Goal: Task Accomplishment & Management: Use online tool/utility

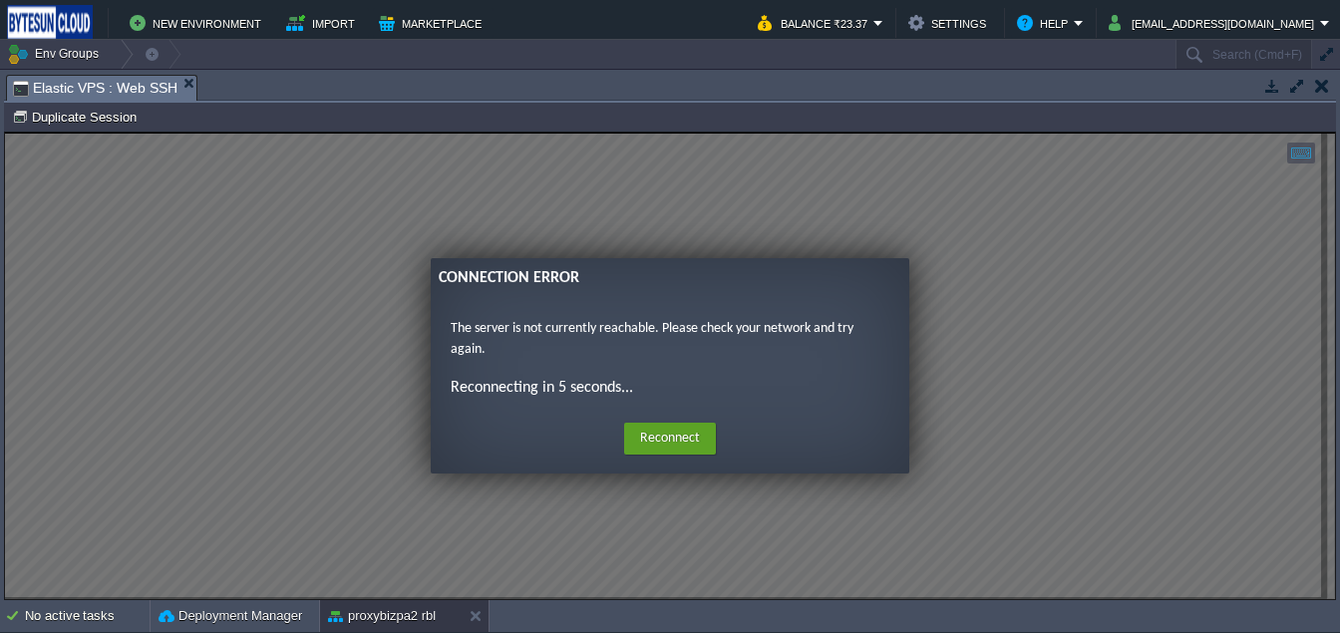
scroll to position [1579, 0]
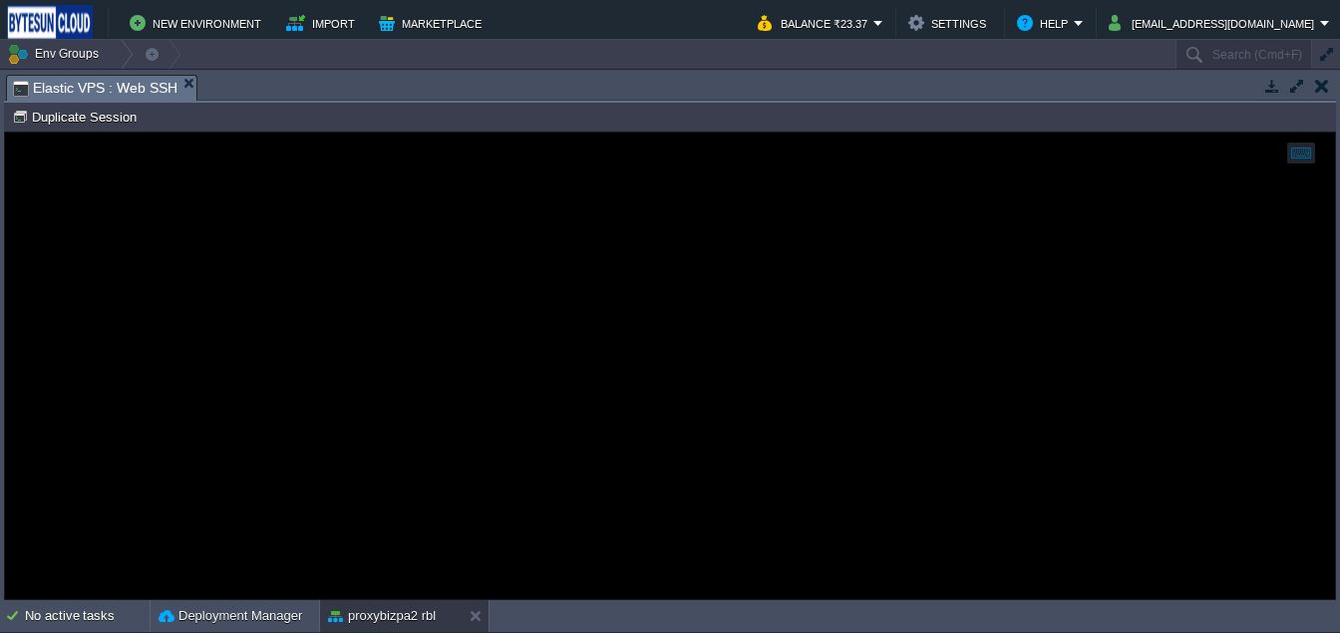
click at [1329, 82] on td at bounding box center [1321, 86] width 25 height 24
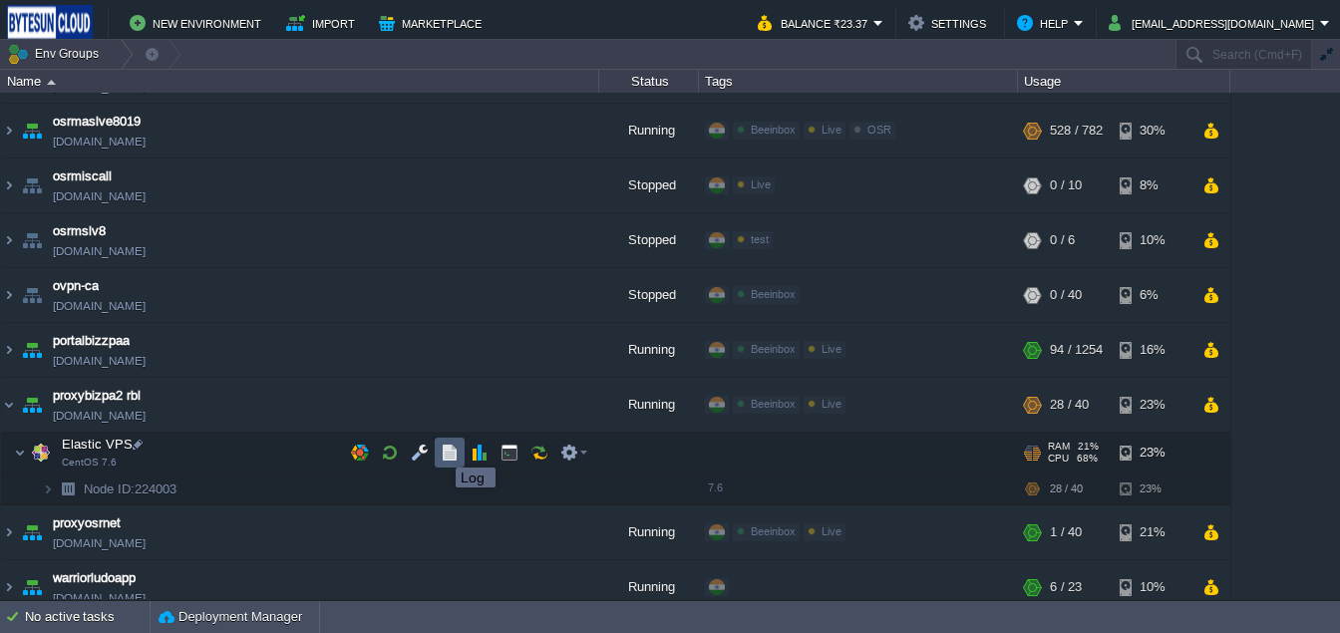
click at [447, 452] on button "button" at bounding box center [450, 453] width 18 height 18
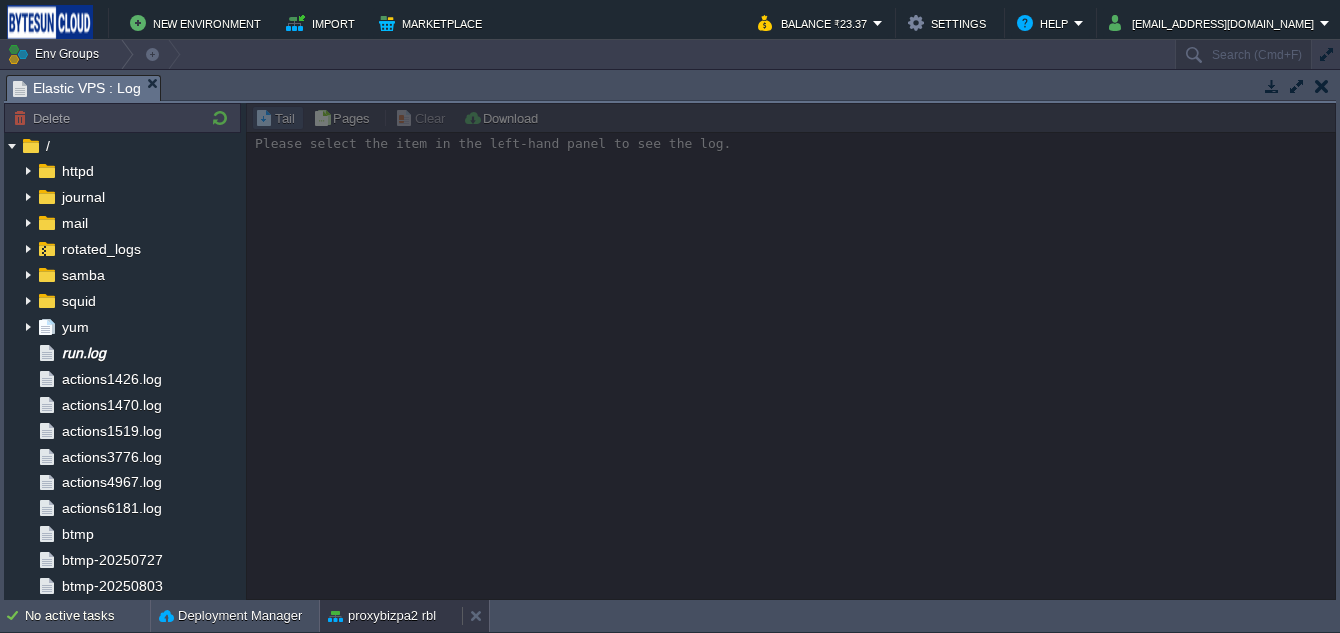
click at [370, 610] on button "proxybizpa2 rbl" at bounding box center [382, 616] width 108 height 20
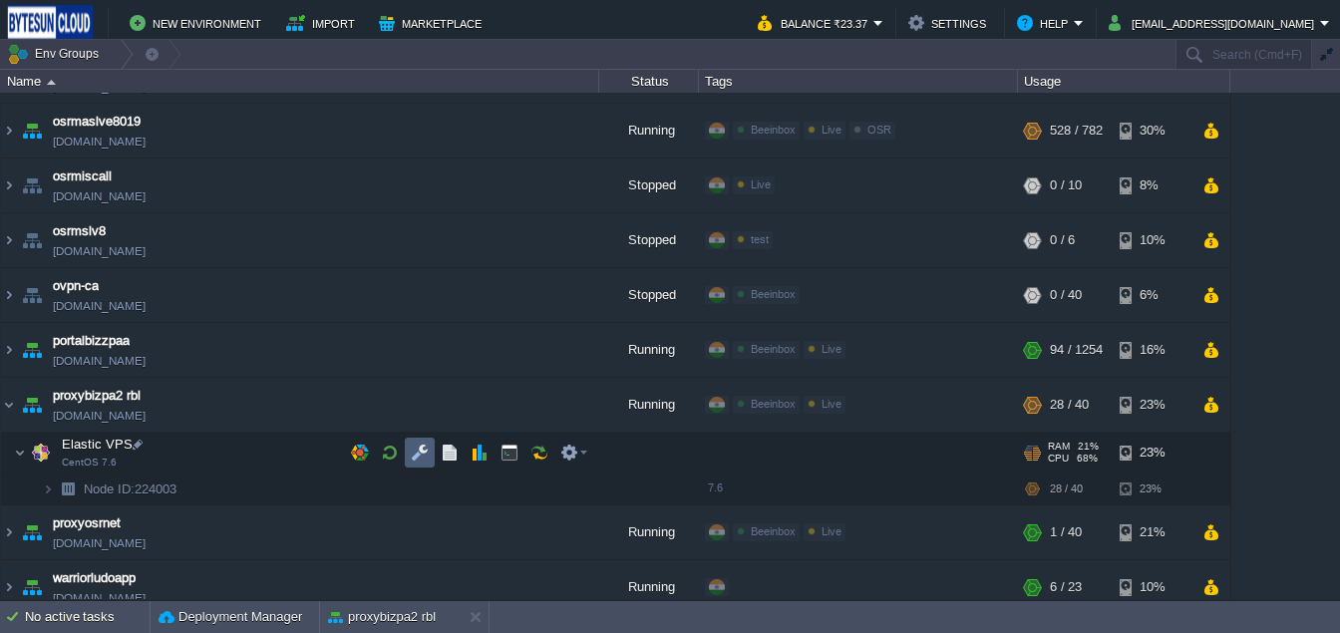
click at [429, 455] on td at bounding box center [420, 453] width 30 height 30
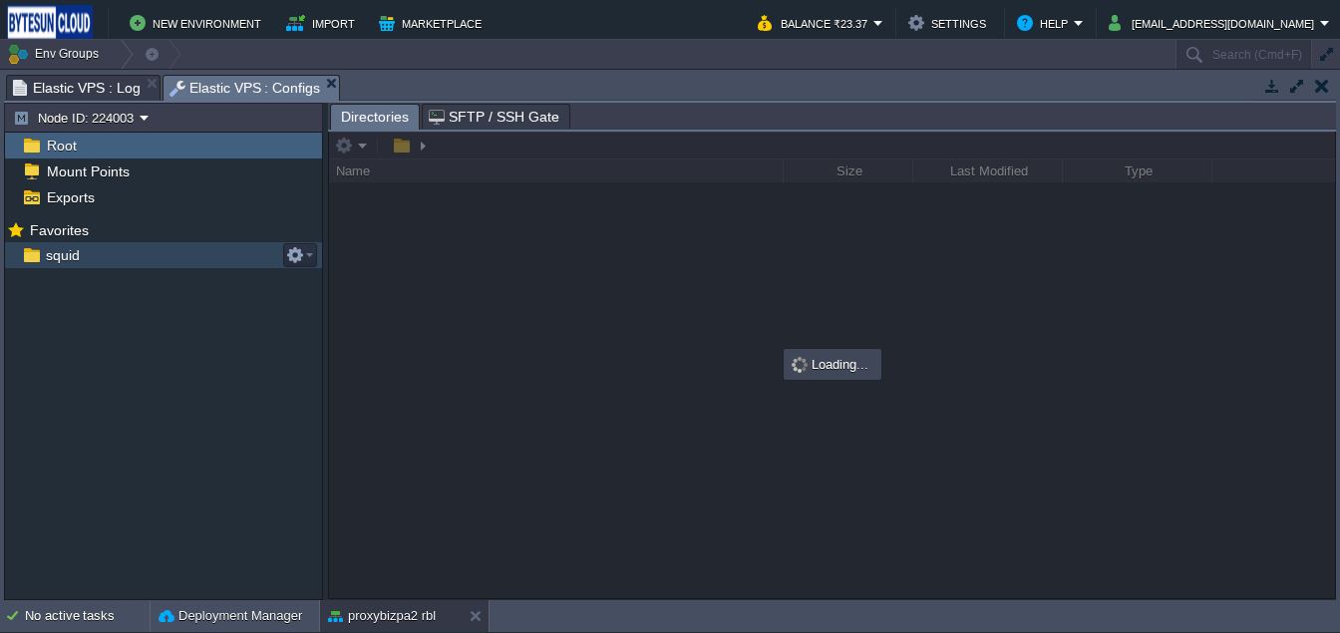
click at [164, 258] on div "squid" at bounding box center [163, 255] width 317 height 26
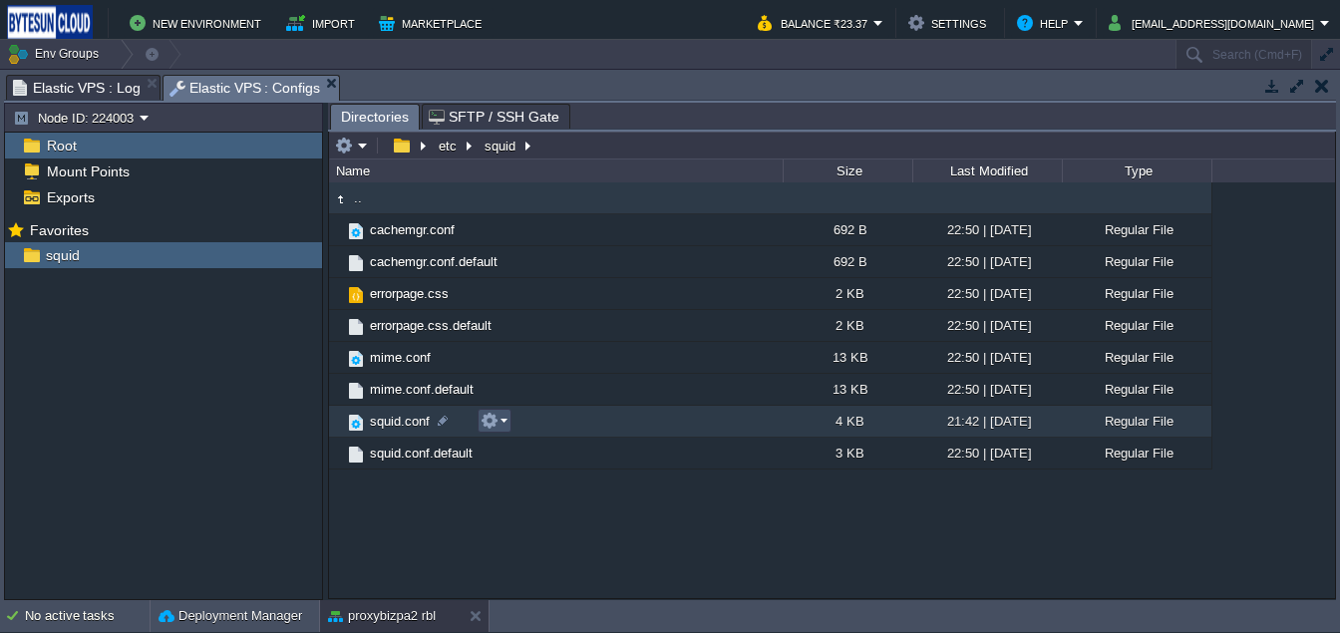
click at [491, 427] on button "button" at bounding box center [489, 421] width 18 height 18
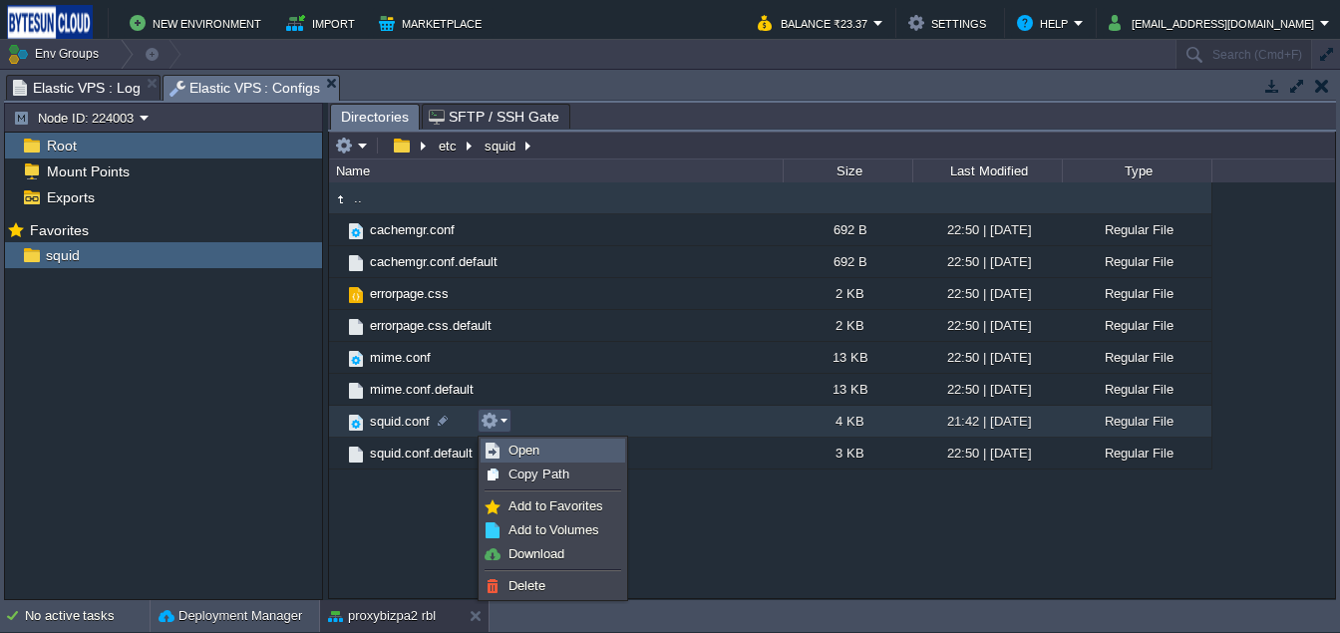
click at [520, 451] on span "Open" at bounding box center [523, 450] width 31 height 15
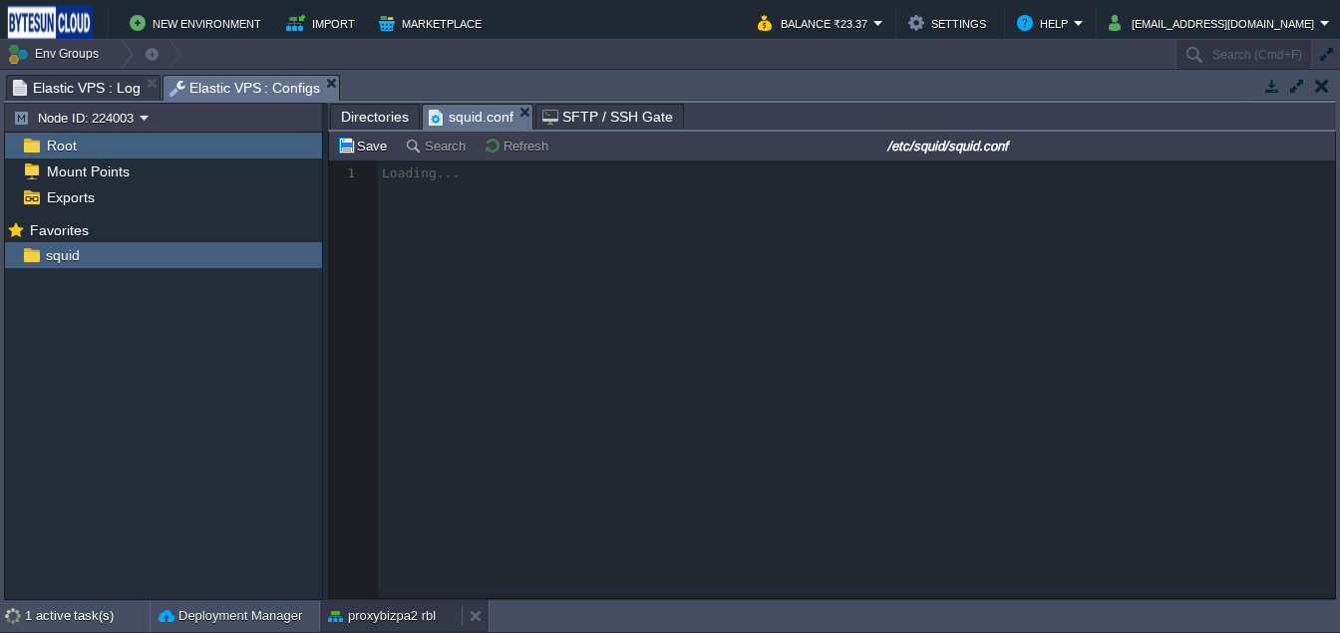
click at [380, 615] on button "proxybizpa2 rbl" at bounding box center [382, 616] width 108 height 20
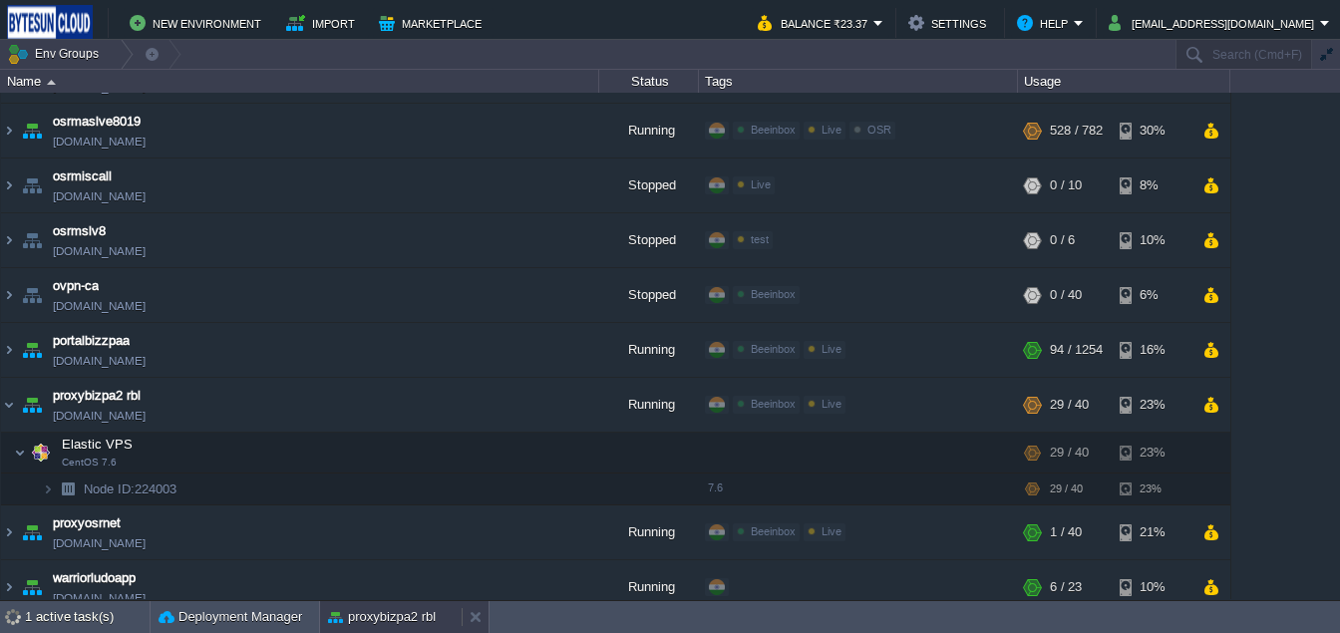
click at [380, 615] on button "proxybizpa2 rbl" at bounding box center [382, 617] width 108 height 20
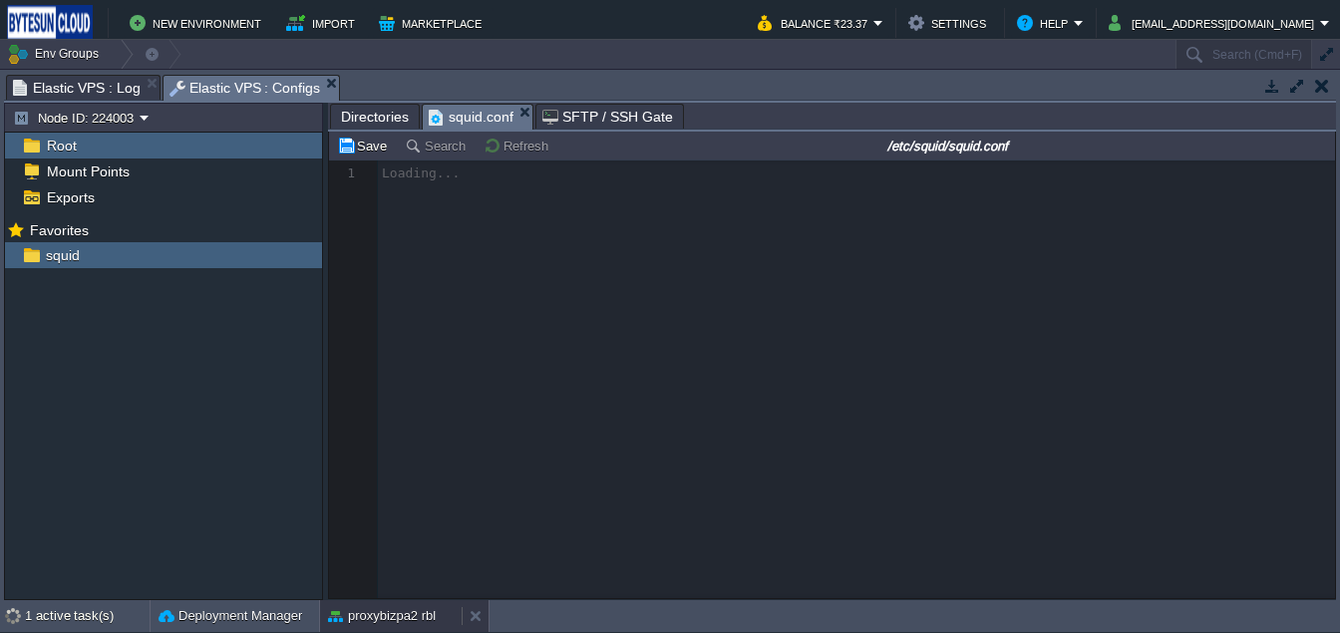
click at [370, 626] on div "proxybizpa2 rbl" at bounding box center [391, 616] width 142 height 32
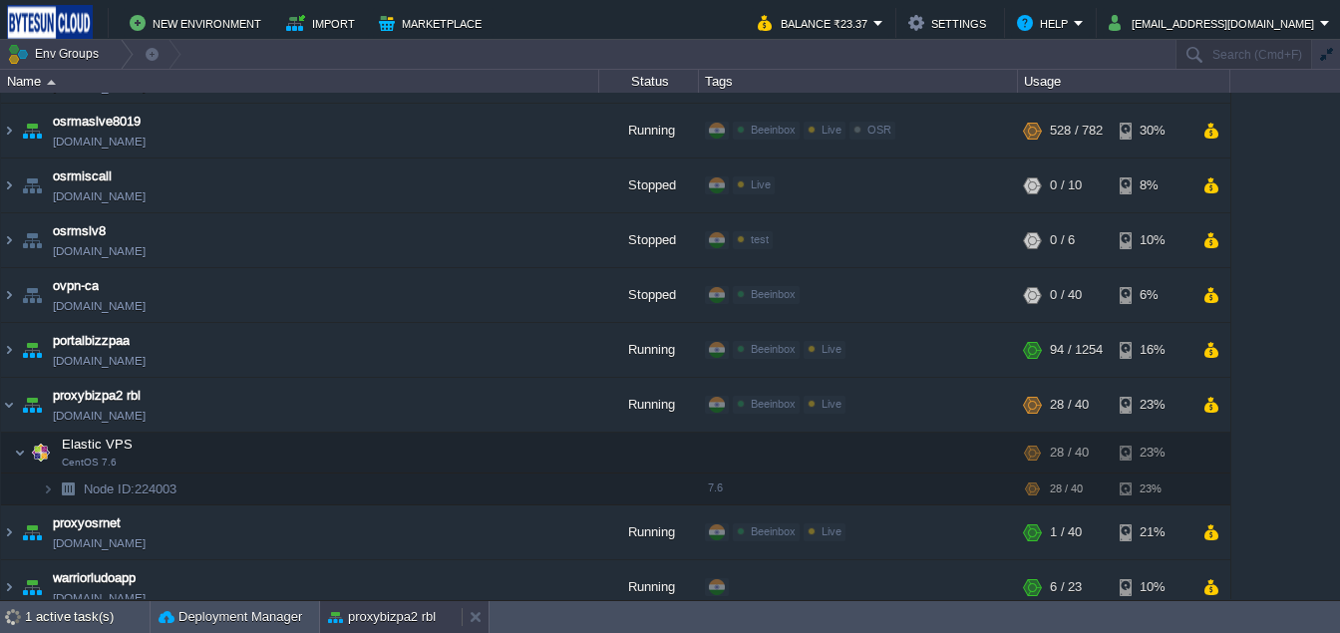
click at [401, 612] on button "proxybizpa2 rbl" at bounding box center [382, 617] width 108 height 20
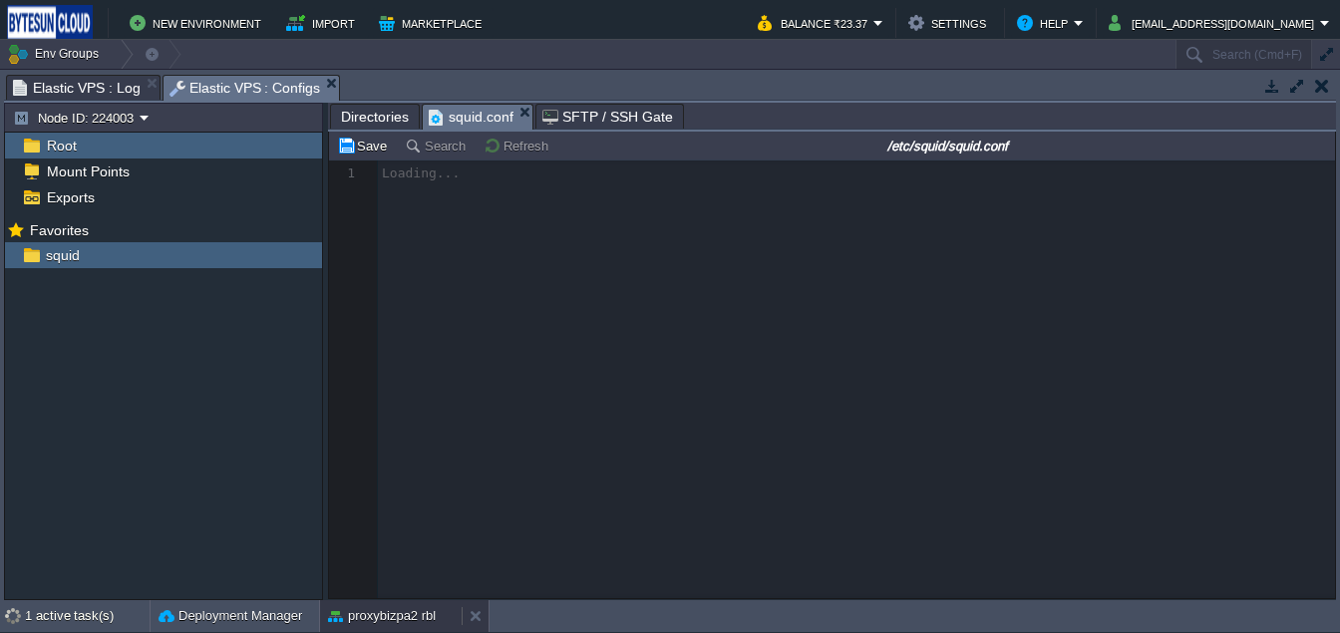
click at [401, 612] on button "proxybizpa2 rbl" at bounding box center [382, 616] width 108 height 20
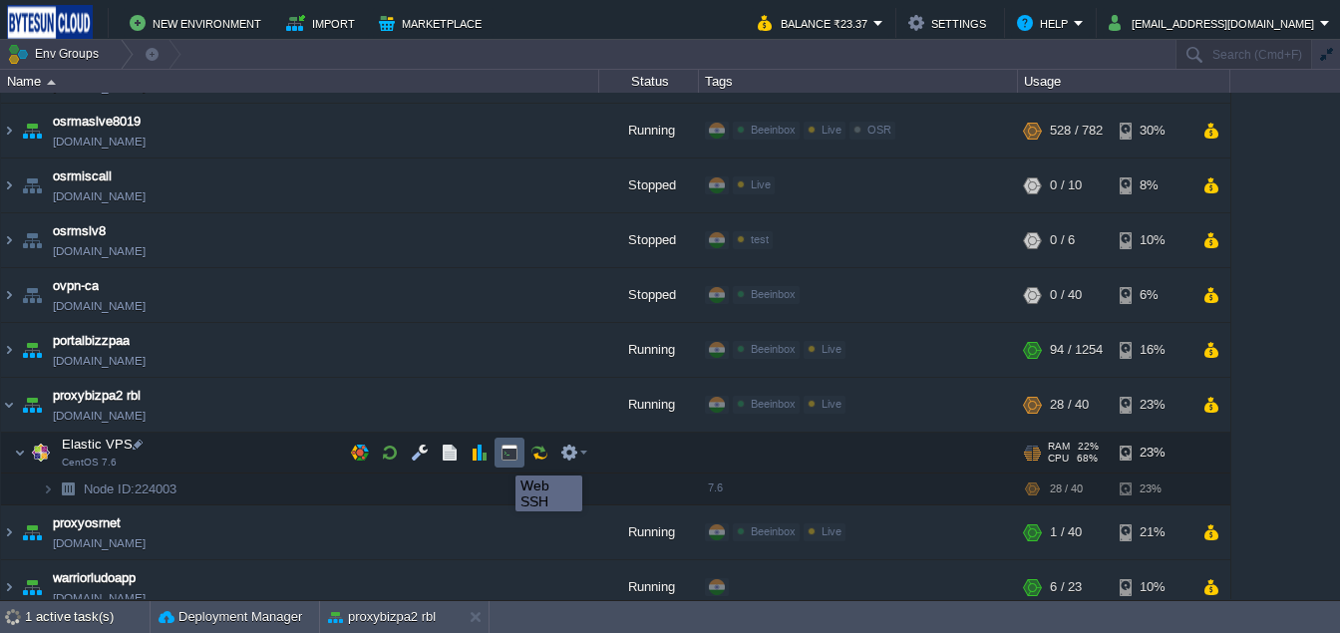
click at [500, 458] on button "button" at bounding box center [509, 453] width 18 height 18
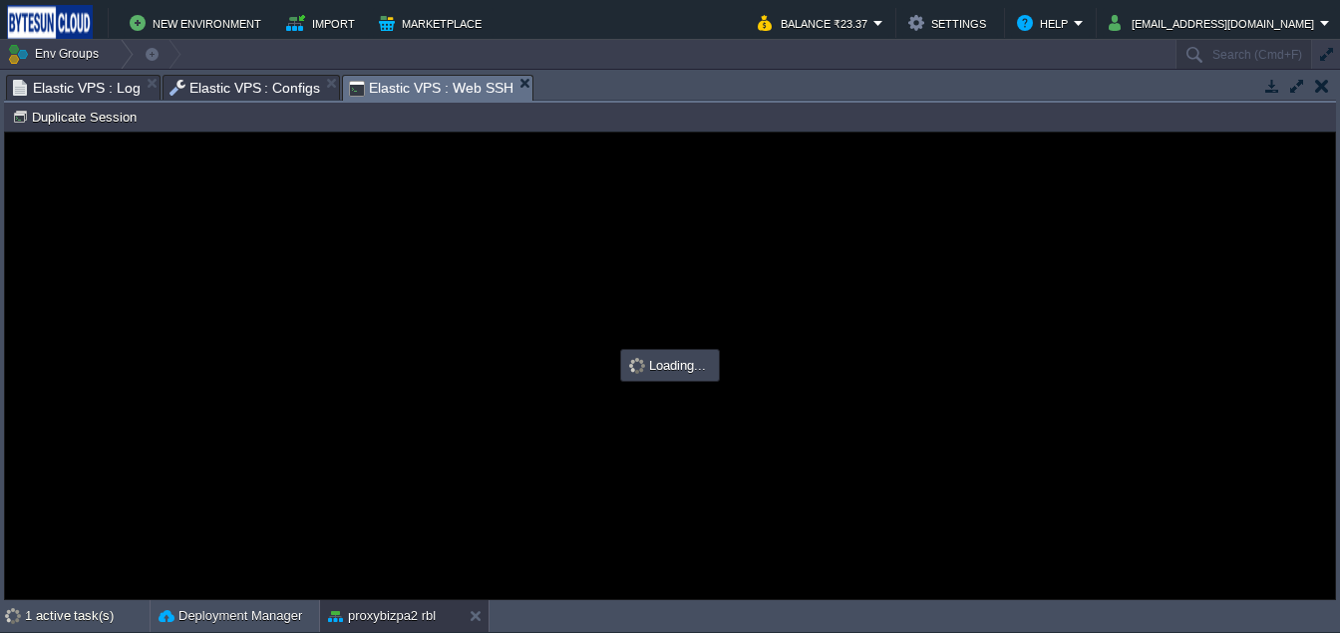
scroll to position [0, 0]
click at [257, 86] on span "Elastic VPS : Configs" at bounding box center [245, 88] width 152 height 24
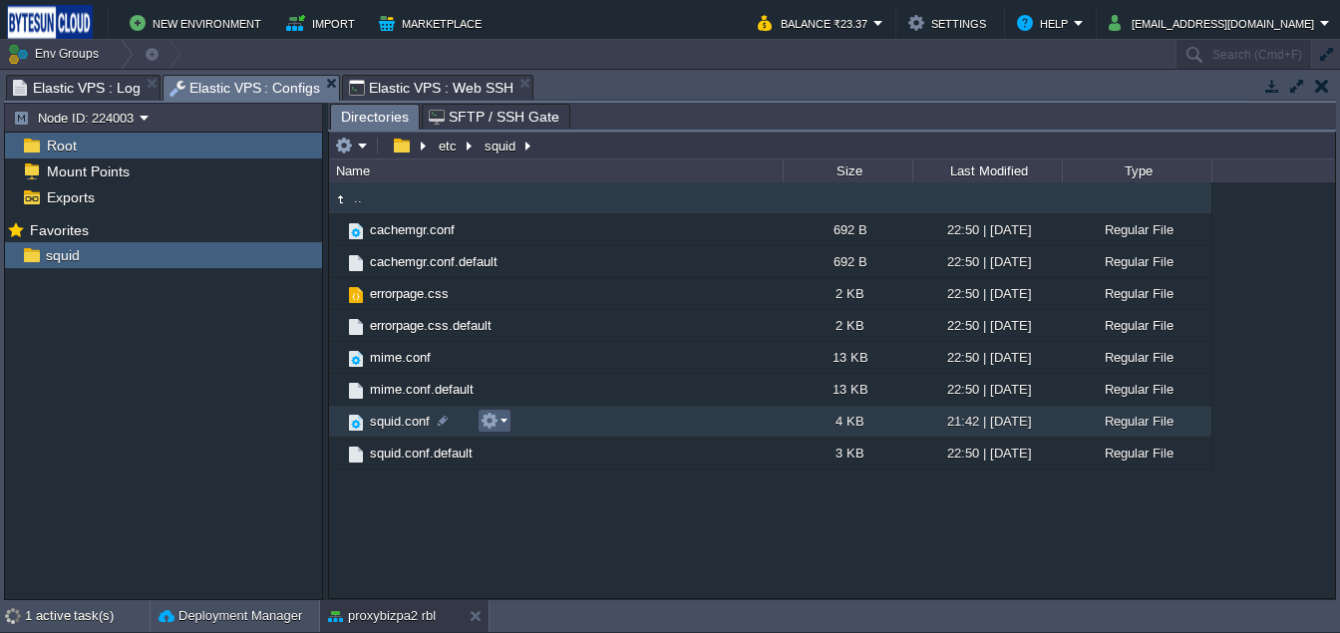
click at [498, 422] on em at bounding box center [493, 421] width 27 height 18
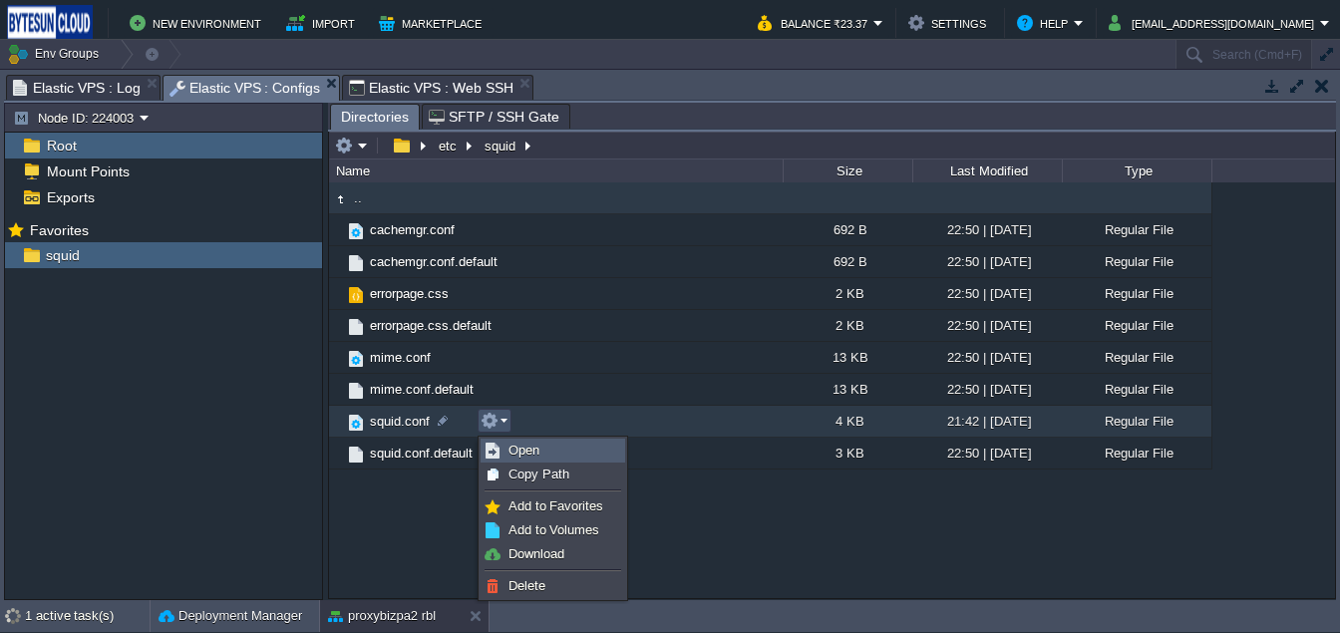
click at [523, 444] on span "Open" at bounding box center [523, 450] width 31 height 15
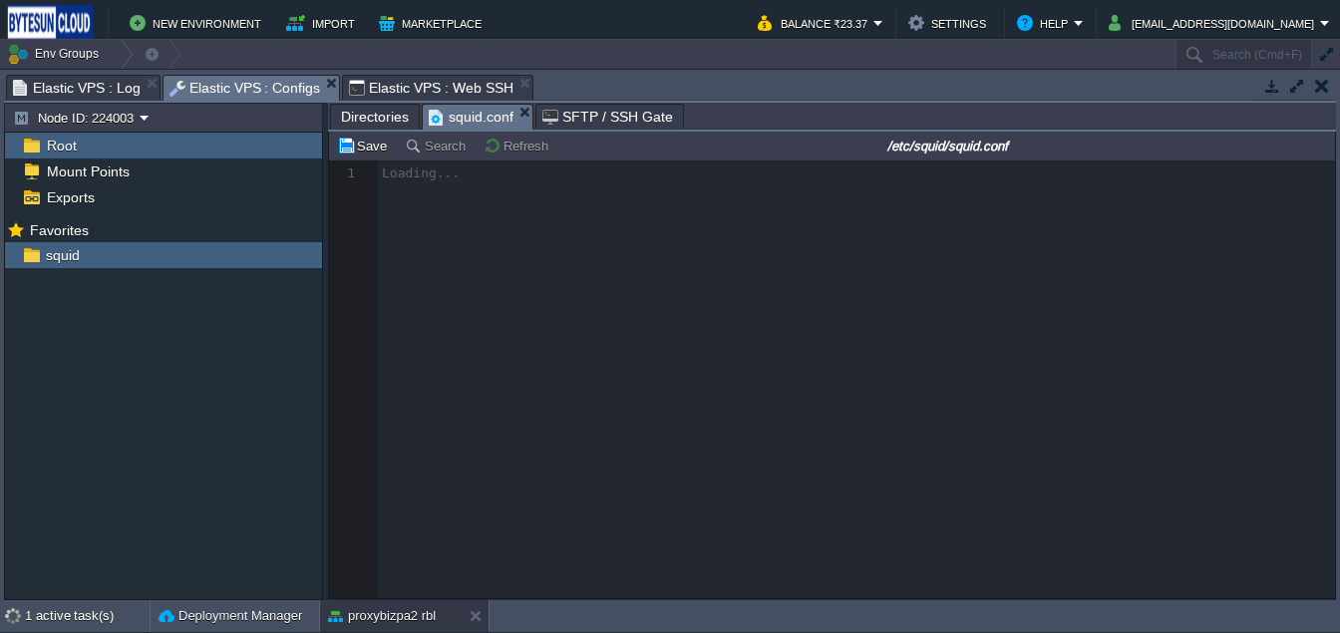
click at [412, 78] on span "Elastic VPS : Web SSH" at bounding box center [431, 88] width 164 height 24
type input "#000000"
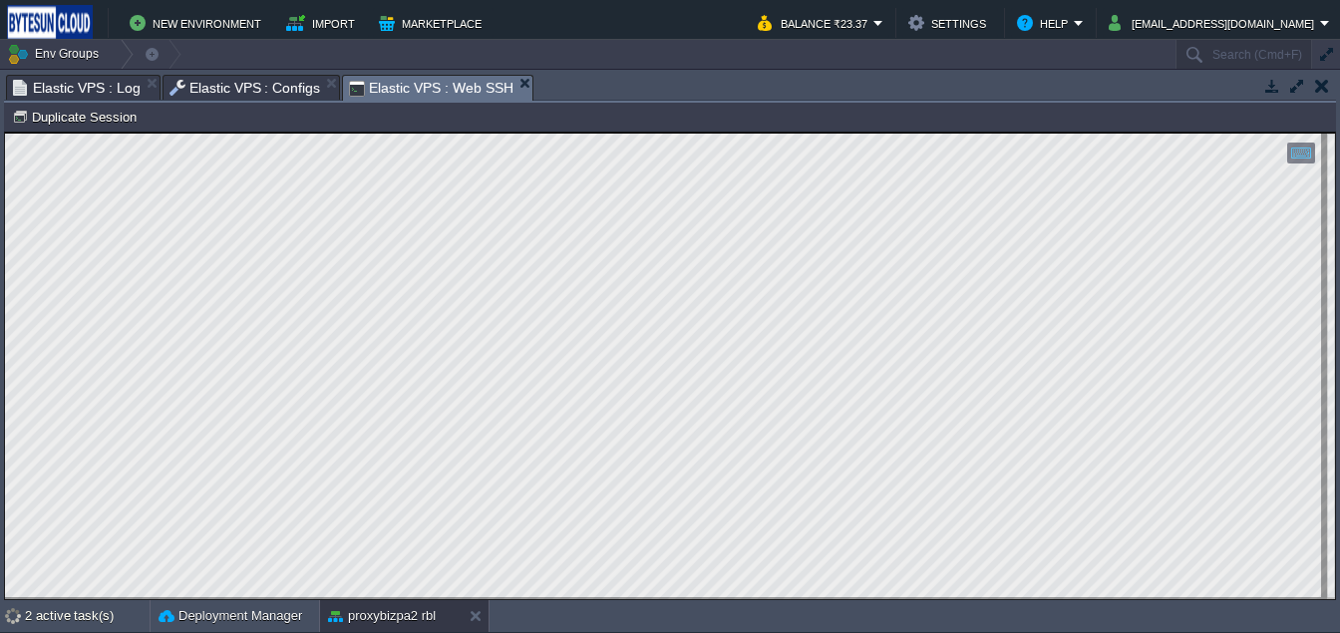
click at [208, 86] on span "Elastic VPS : Configs" at bounding box center [245, 88] width 152 height 24
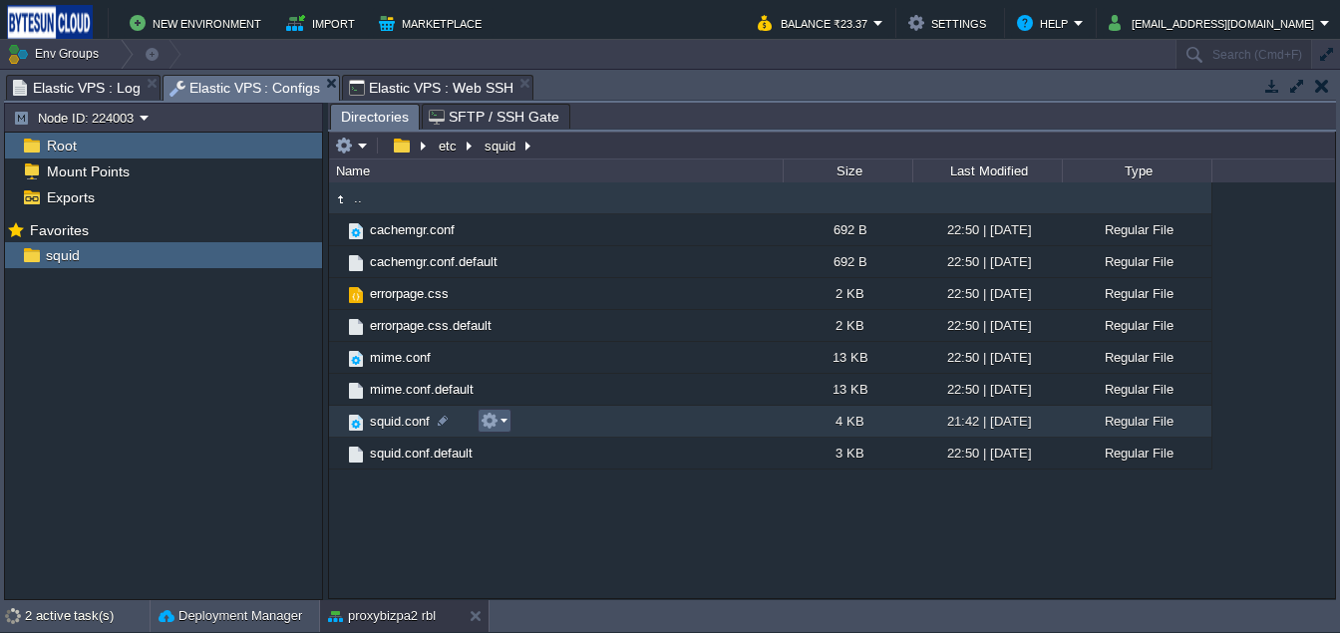
click at [501, 425] on em at bounding box center [493, 421] width 27 height 18
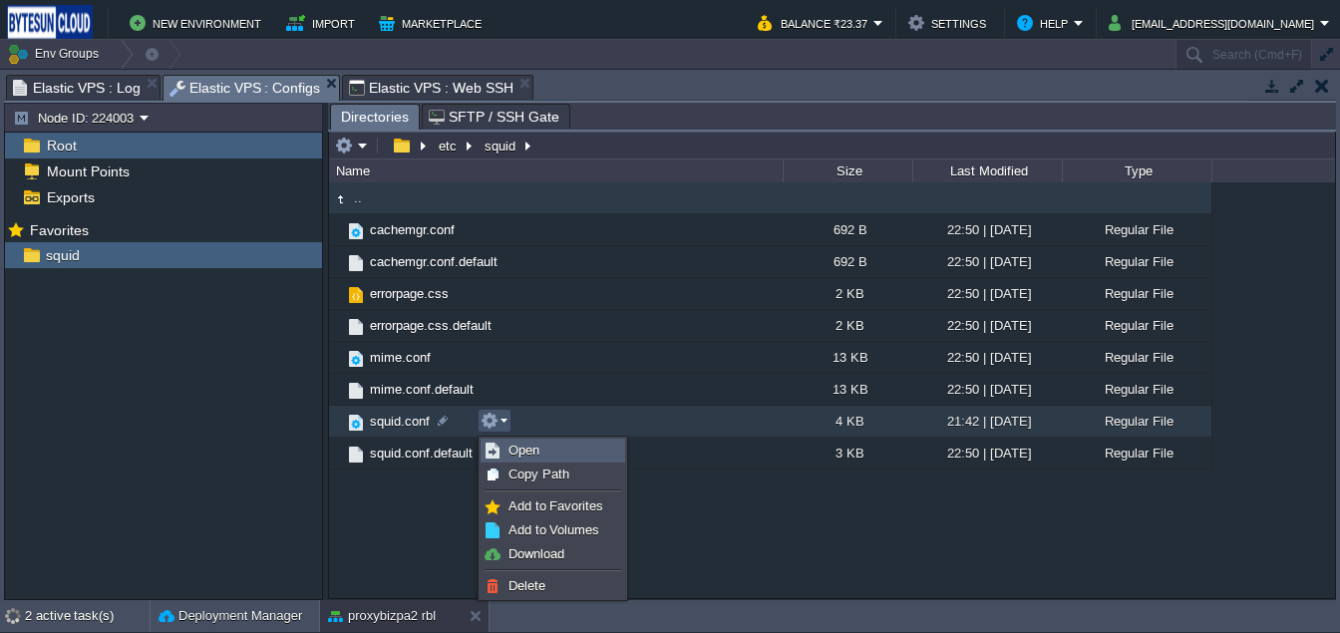
click at [512, 443] on span "Open" at bounding box center [523, 450] width 31 height 15
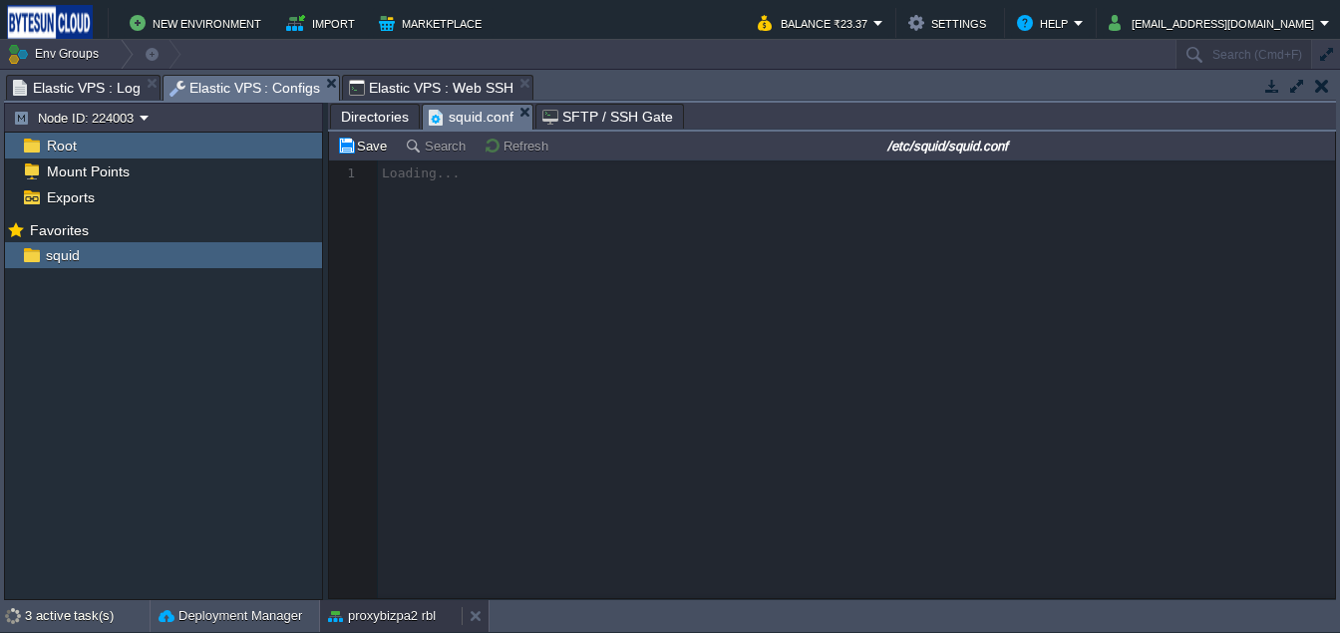
click at [386, 614] on button "proxybizpa2 rbl" at bounding box center [382, 616] width 108 height 20
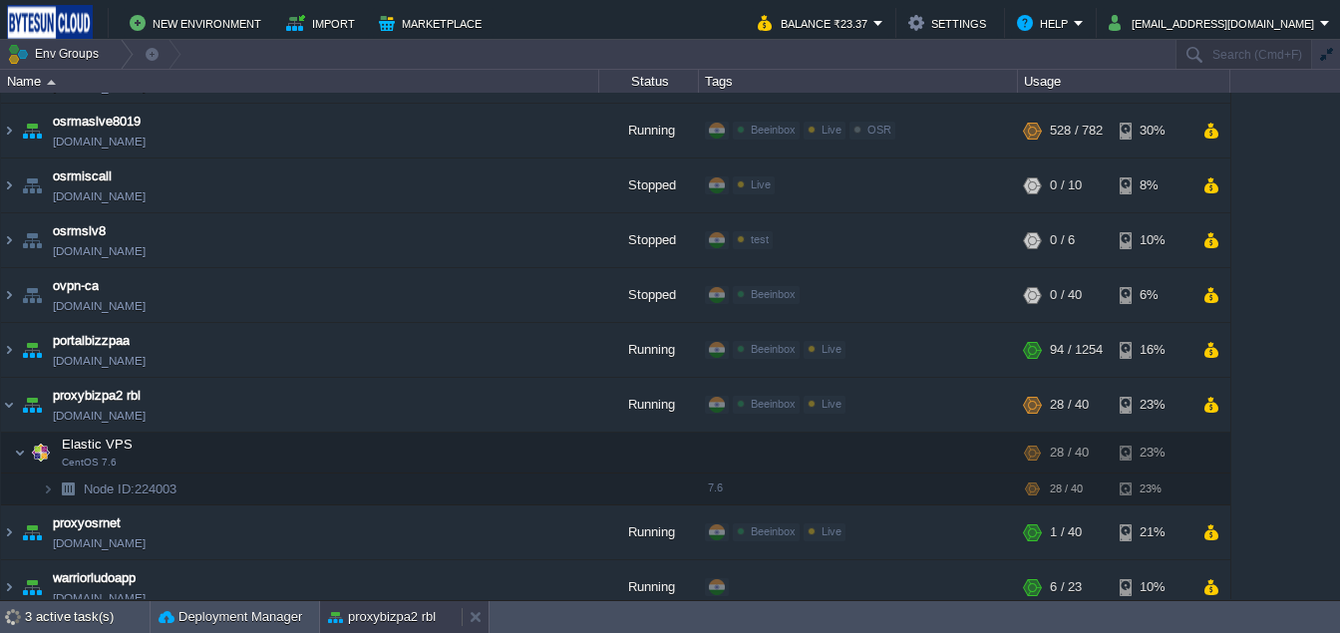
click at [386, 614] on button "proxybizpa2 rbl" at bounding box center [382, 617] width 108 height 20
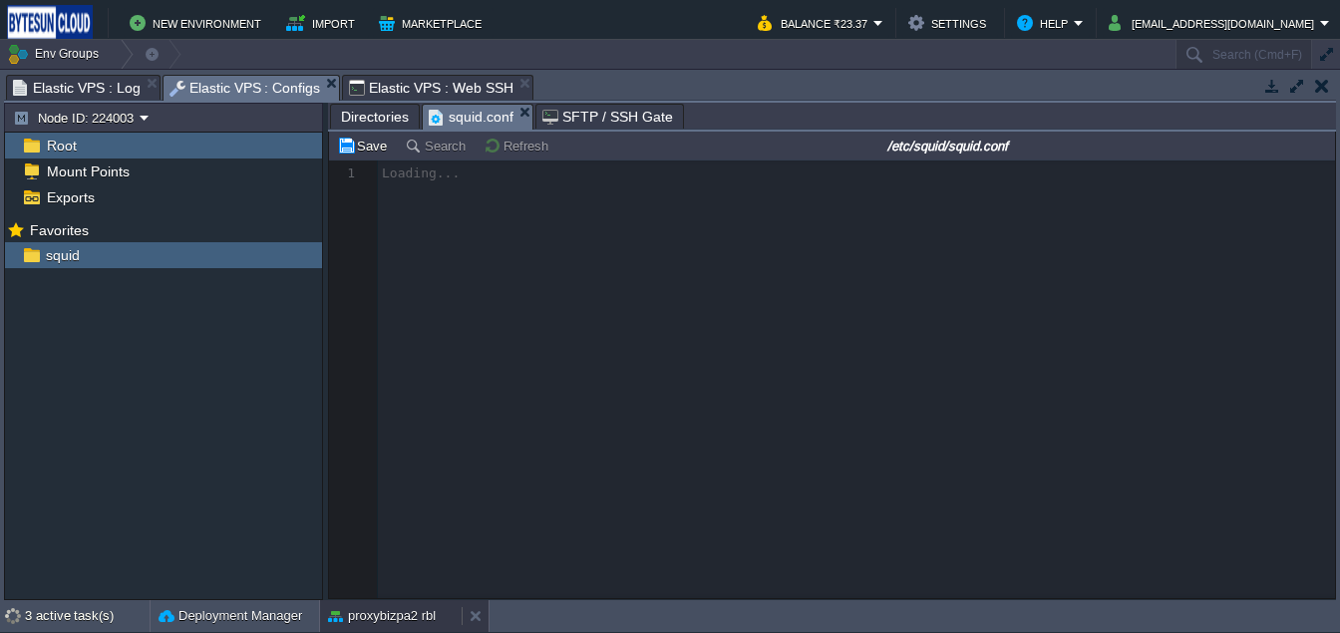
click at [386, 614] on button "proxybizpa2 rbl" at bounding box center [382, 616] width 108 height 20
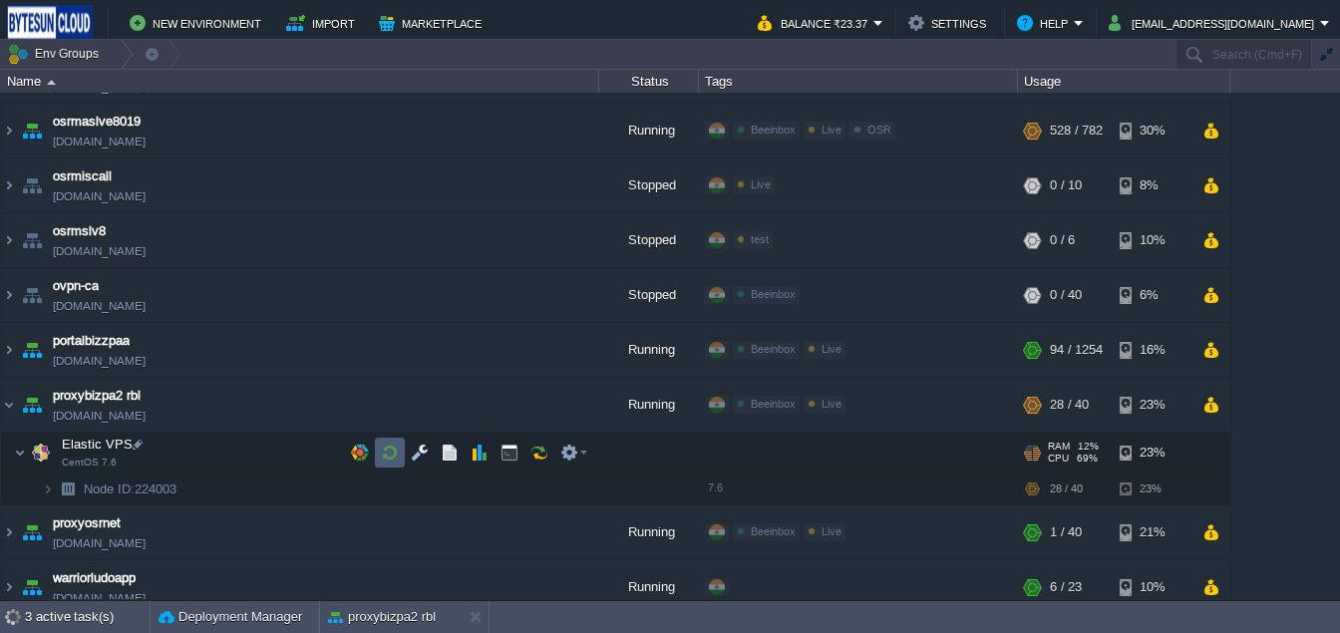
click at [393, 454] on button "button" at bounding box center [390, 453] width 18 height 18
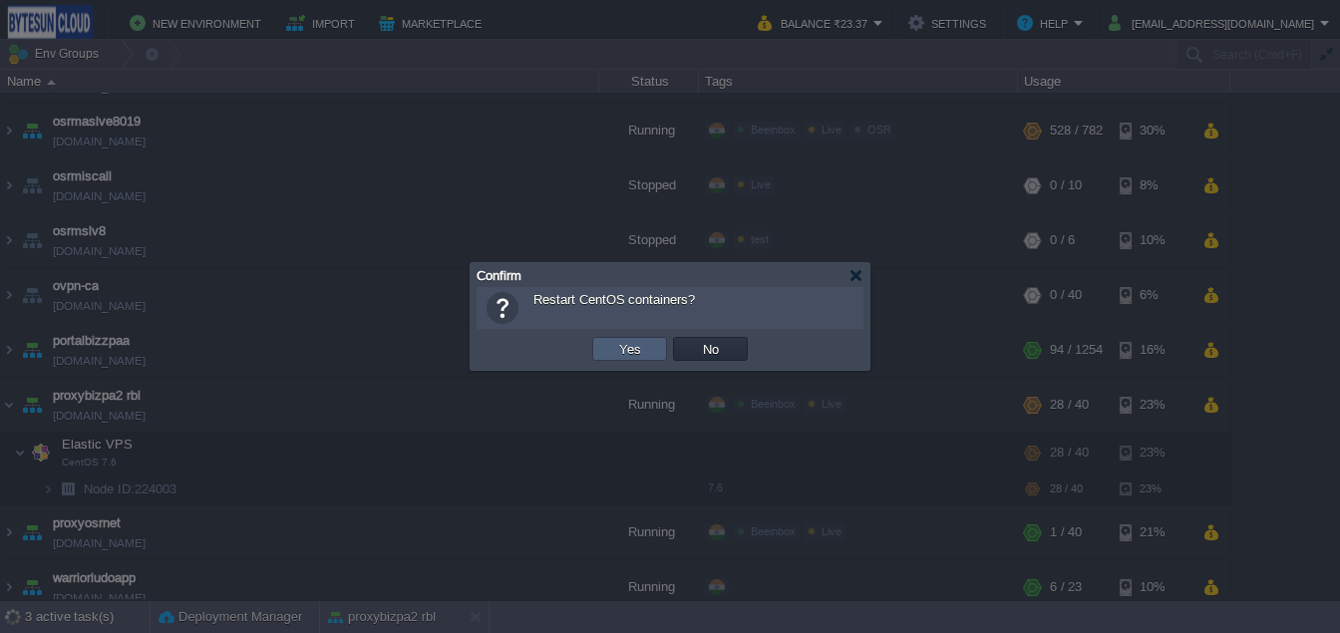
click at [639, 357] on button "Yes" at bounding box center [630, 349] width 34 height 18
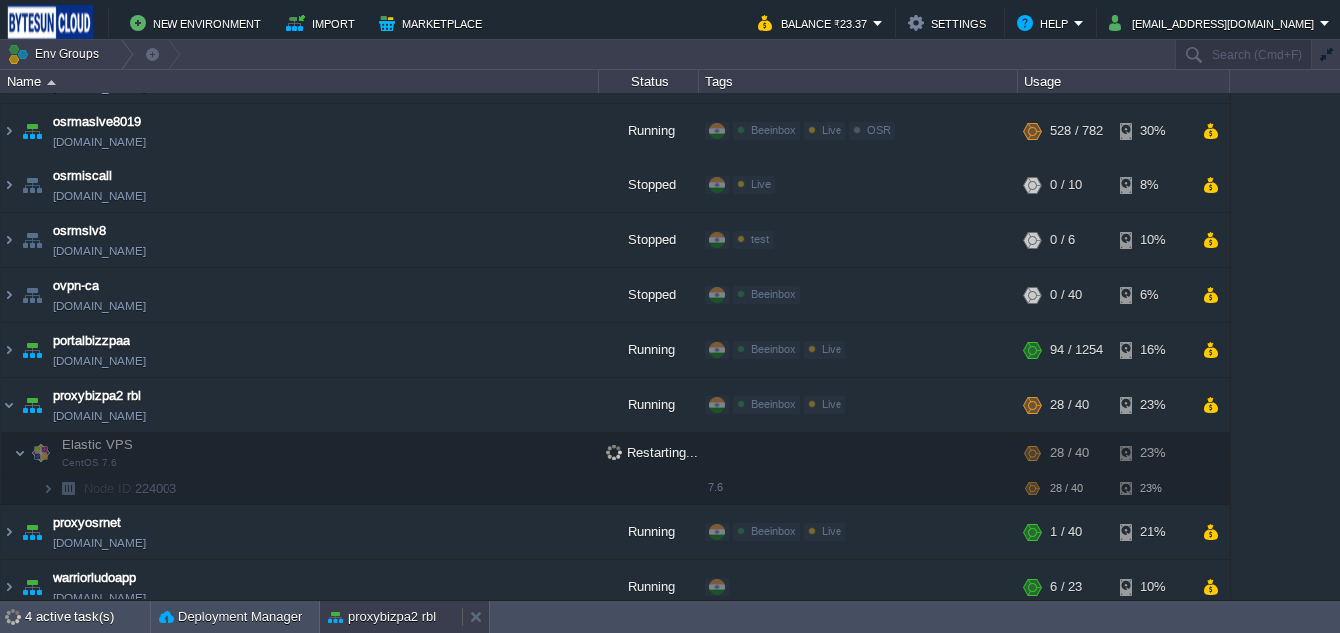
click at [405, 608] on button "proxybizpa2 rbl" at bounding box center [382, 617] width 108 height 20
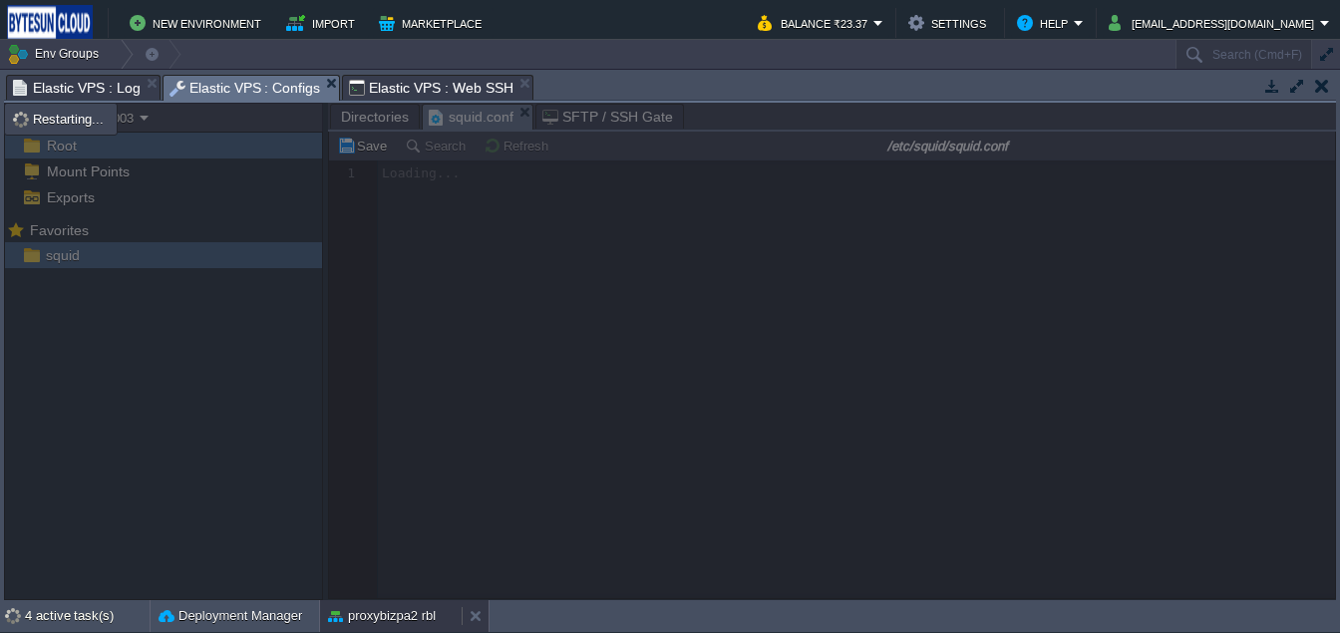
click at [369, 622] on button "proxybizpa2 rbl" at bounding box center [382, 616] width 108 height 20
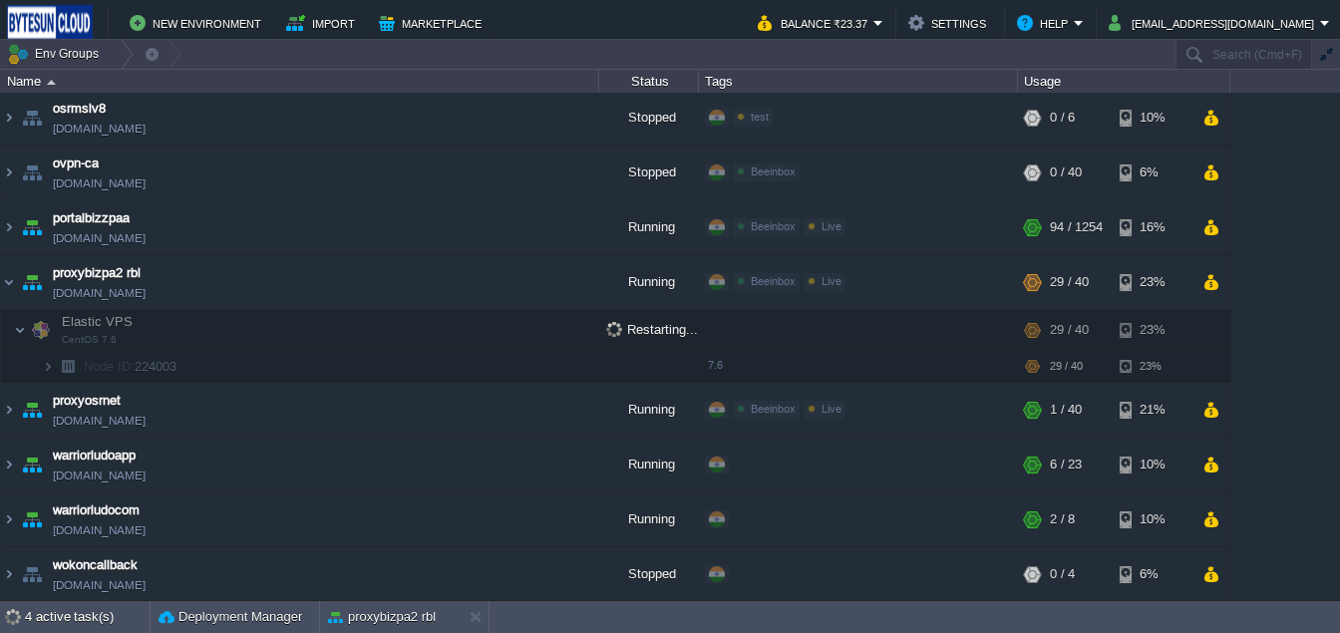
scroll to position [1657, 0]
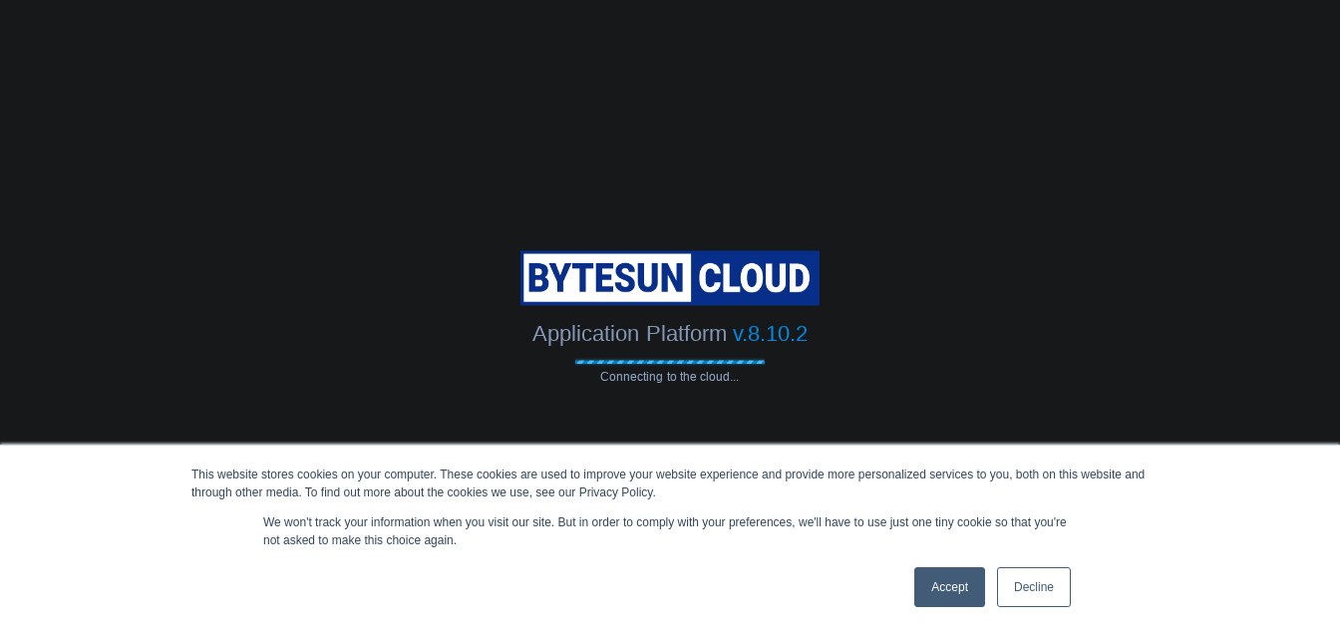
click at [940, 586] on link "Accept" at bounding box center [949, 587] width 71 height 40
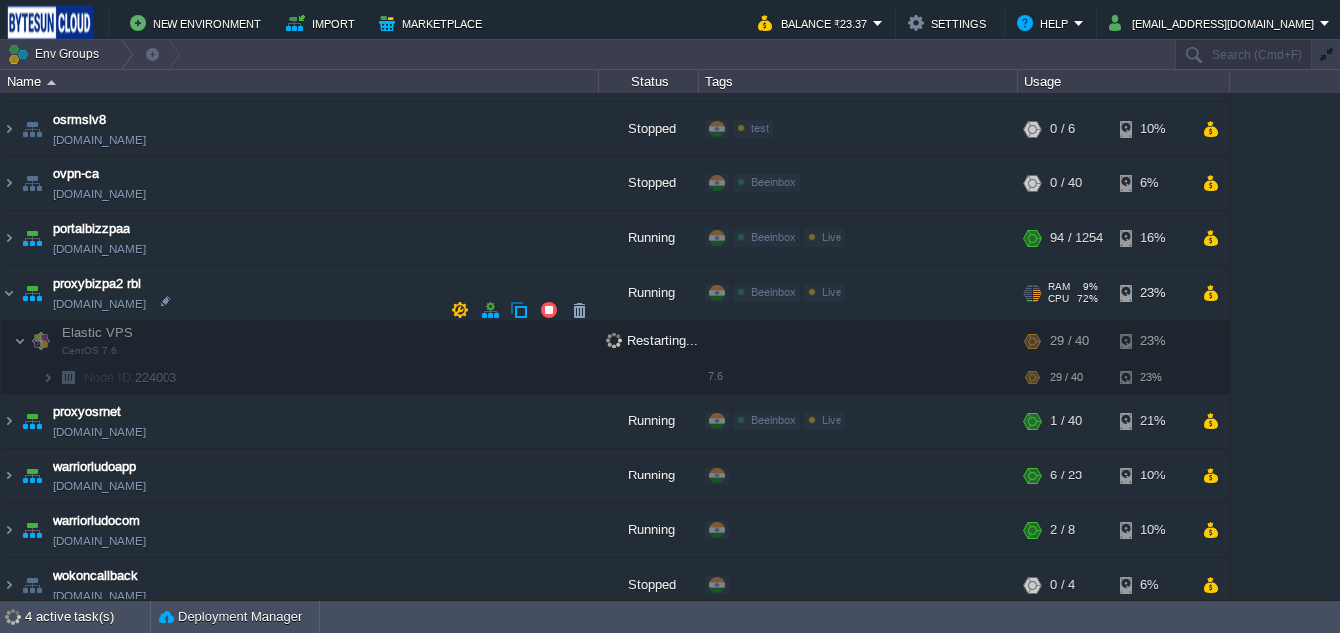
scroll to position [1642, 0]
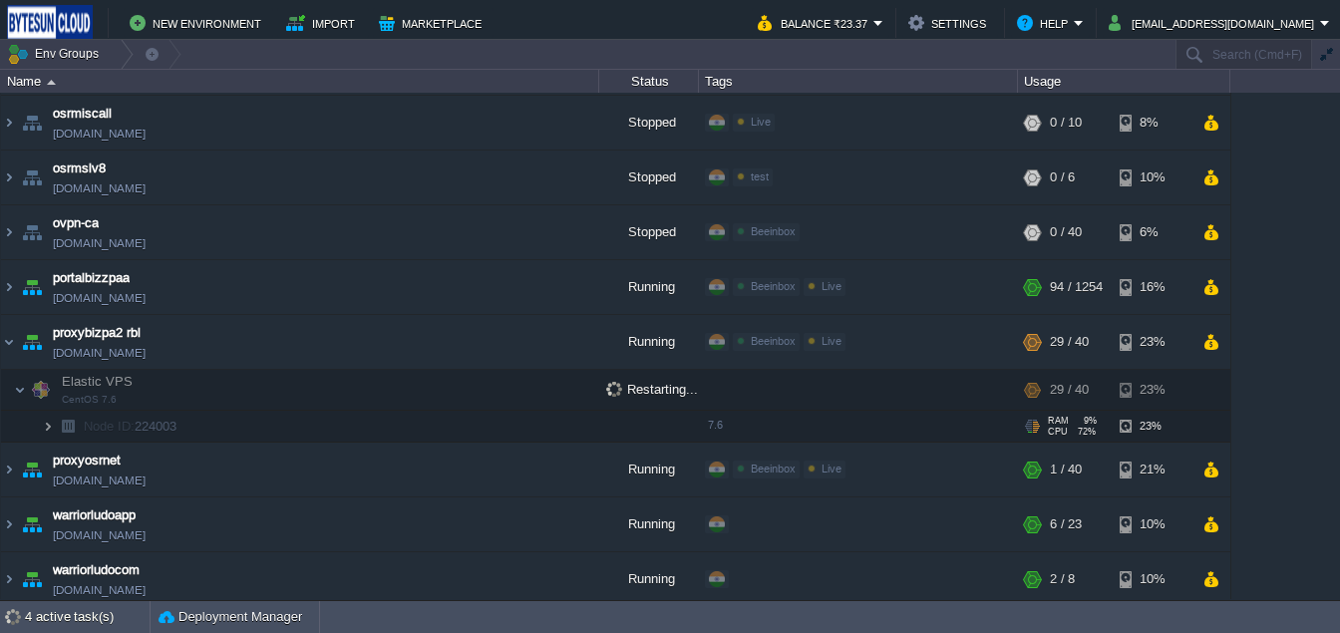
click at [46, 415] on img at bounding box center [48, 426] width 12 height 31
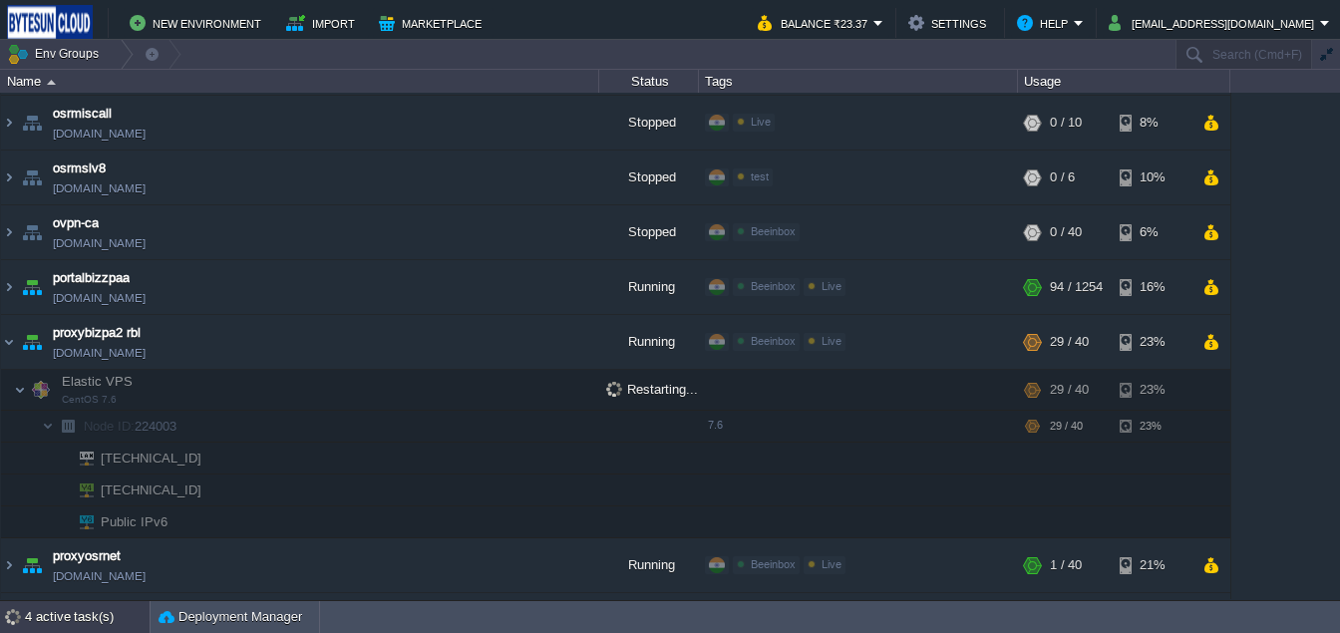
click at [112, 620] on div "4 active task(s)" at bounding box center [87, 617] width 125 height 32
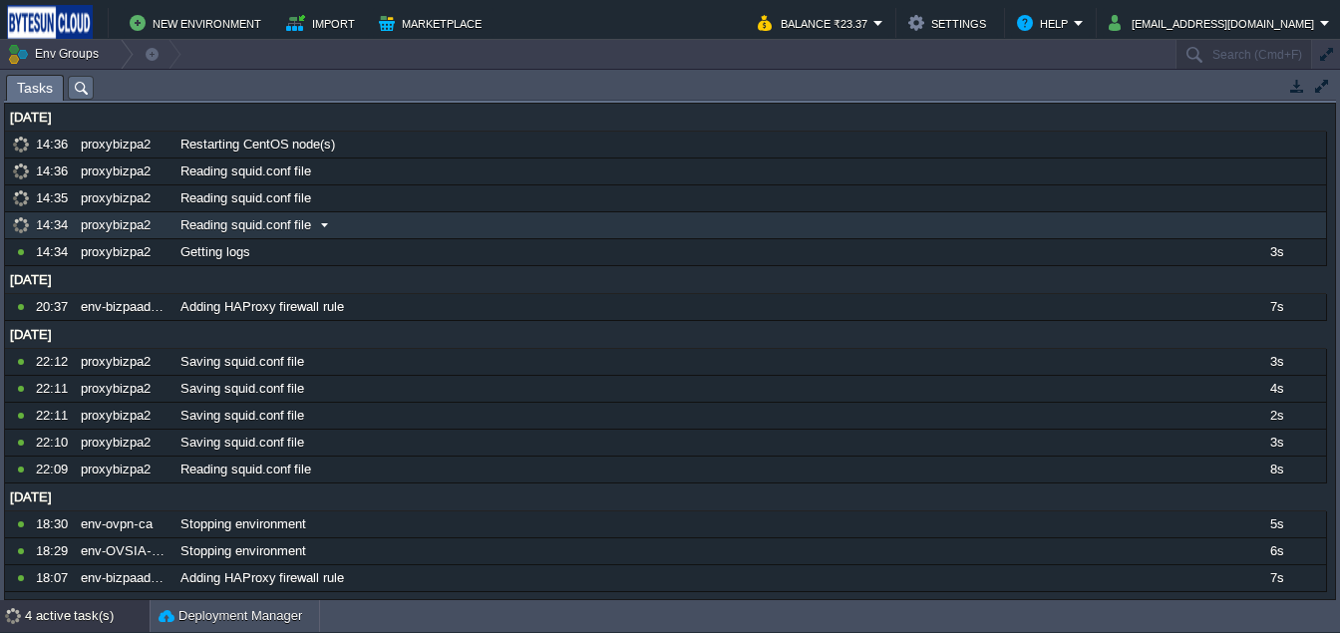
click at [316, 228] on span at bounding box center [324, 225] width 27 height 18
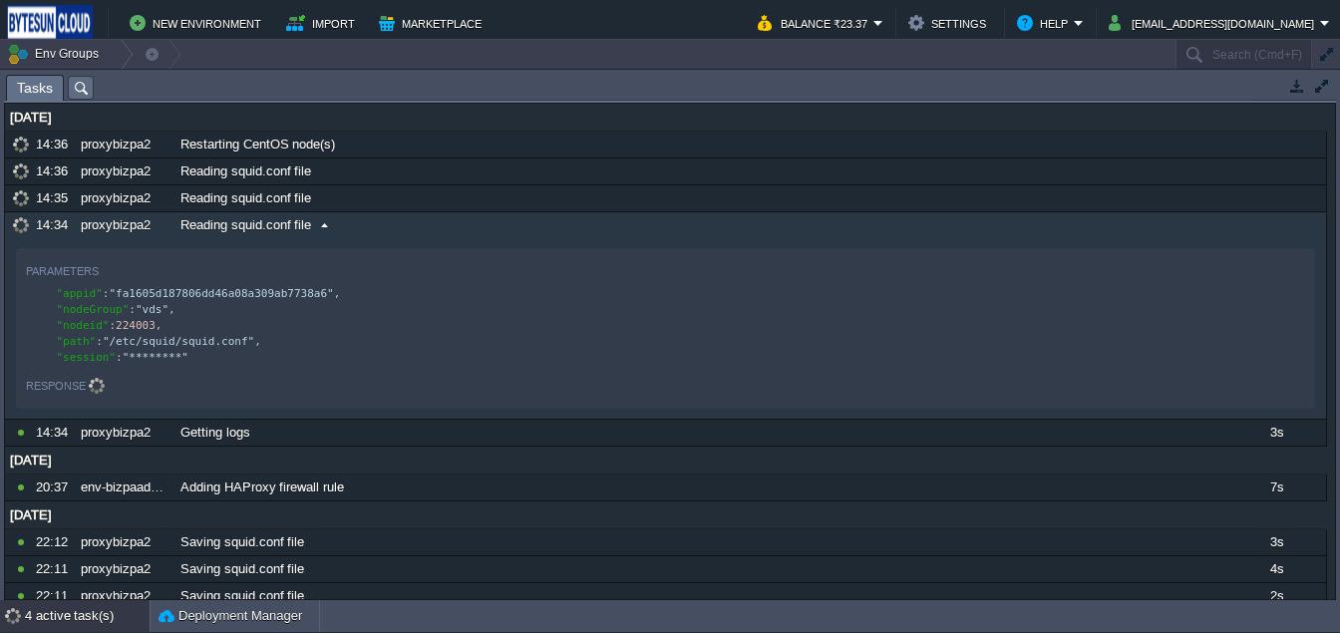
click at [86, 396] on div "Response" at bounding box center [56, 386] width 60 height 24
click at [316, 235] on div "Reading squid.conf file" at bounding box center [700, 225] width 1050 height 26
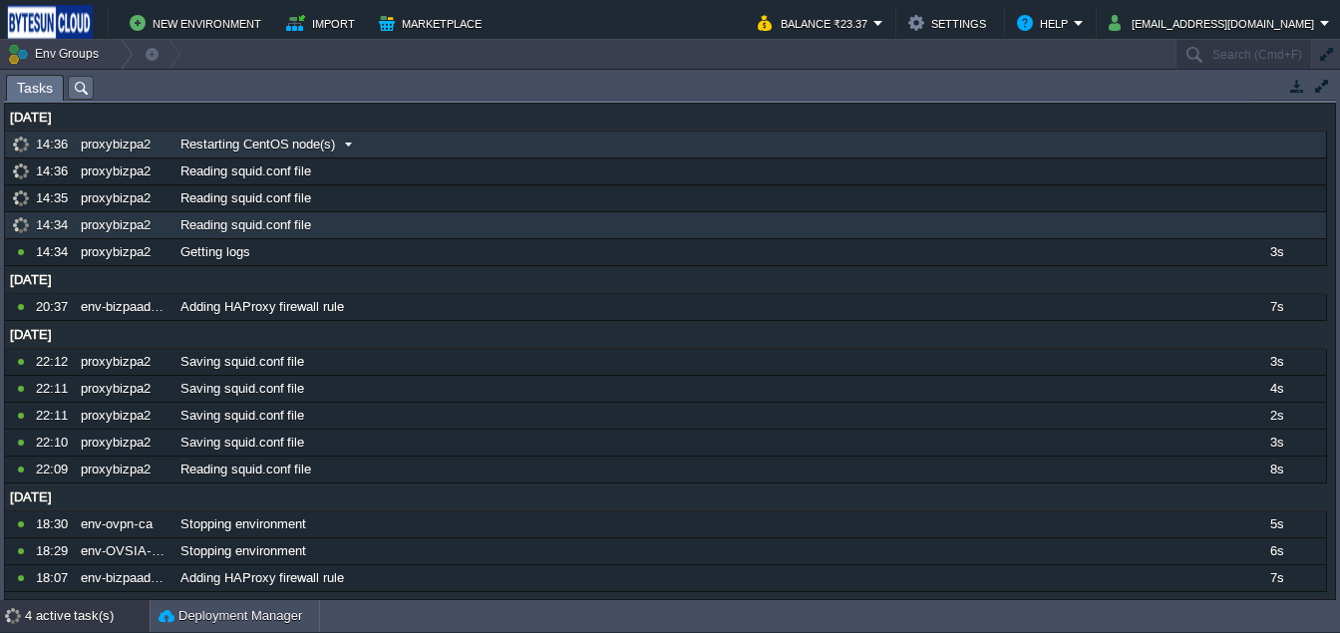
click at [336, 140] on span at bounding box center [348, 145] width 27 height 18
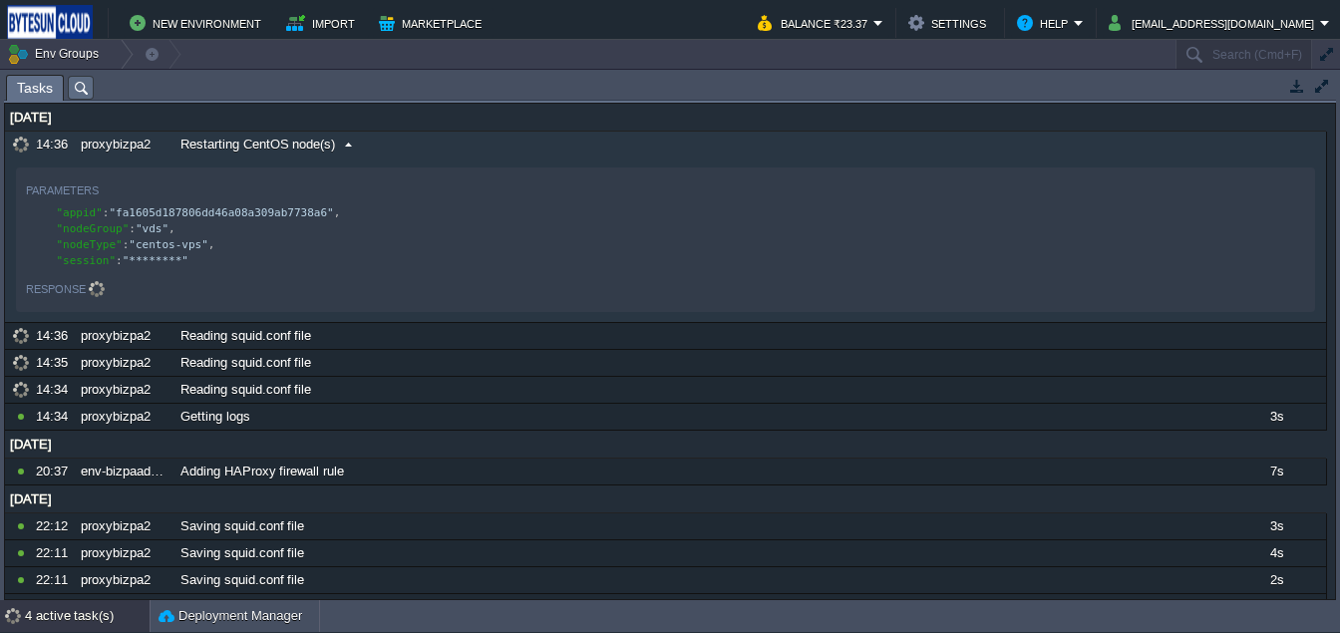
click at [336, 140] on span at bounding box center [348, 145] width 27 height 18
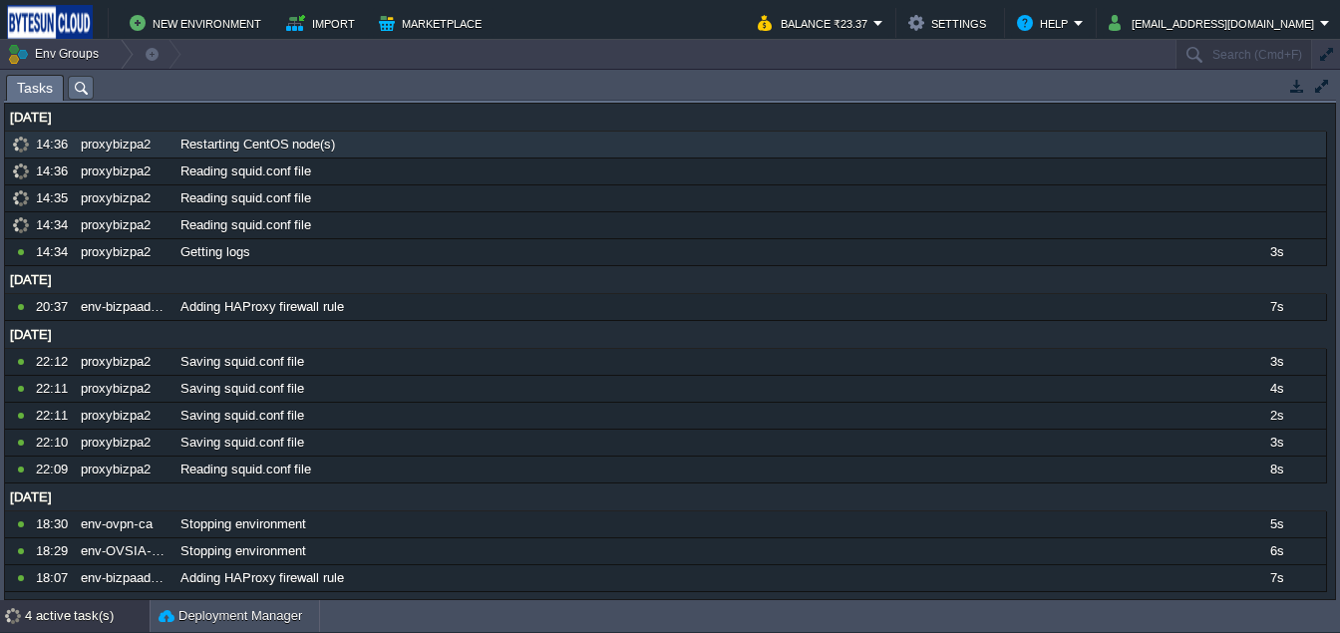
click at [100, 607] on div "4 active task(s)" at bounding box center [87, 616] width 125 height 32
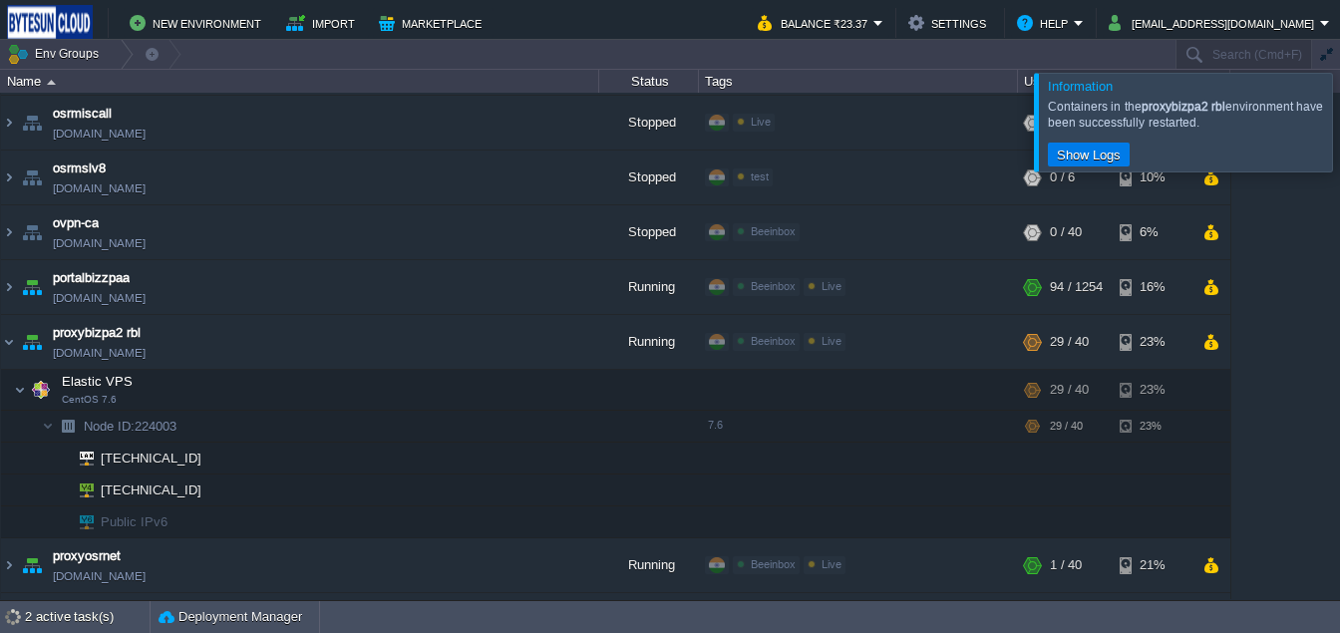
click at [1339, 157] on div at bounding box center [1364, 122] width 0 height 98
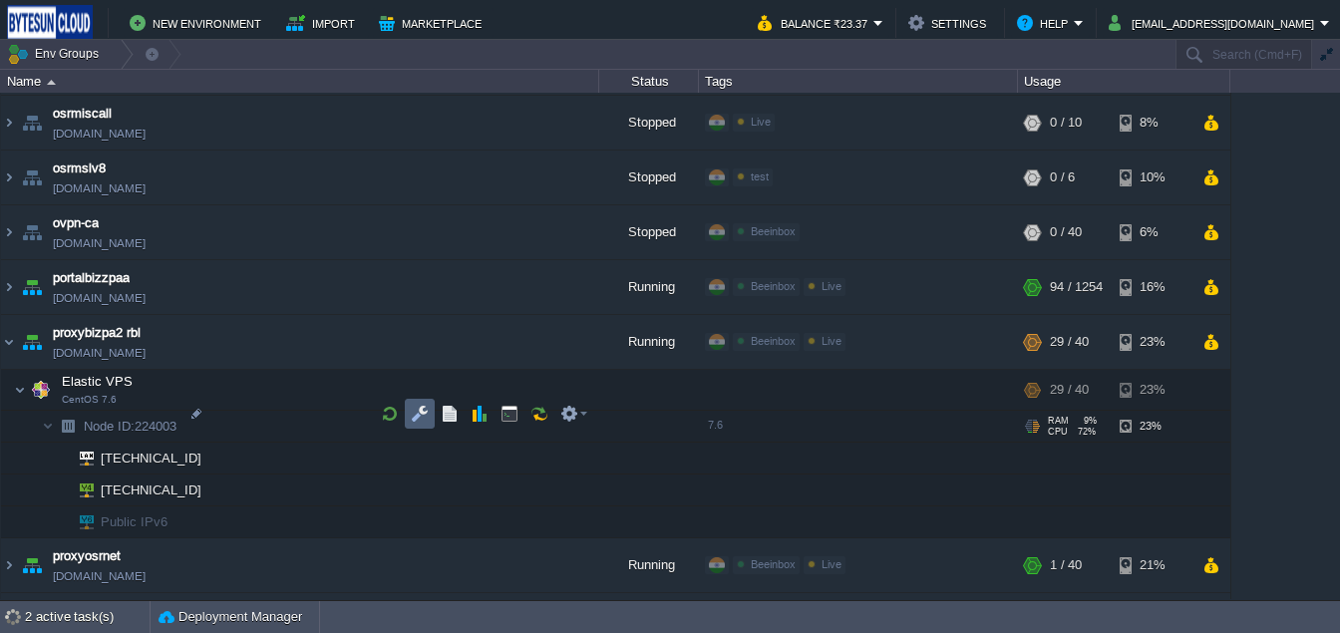
click at [413, 421] on button "button" at bounding box center [420, 414] width 18 height 18
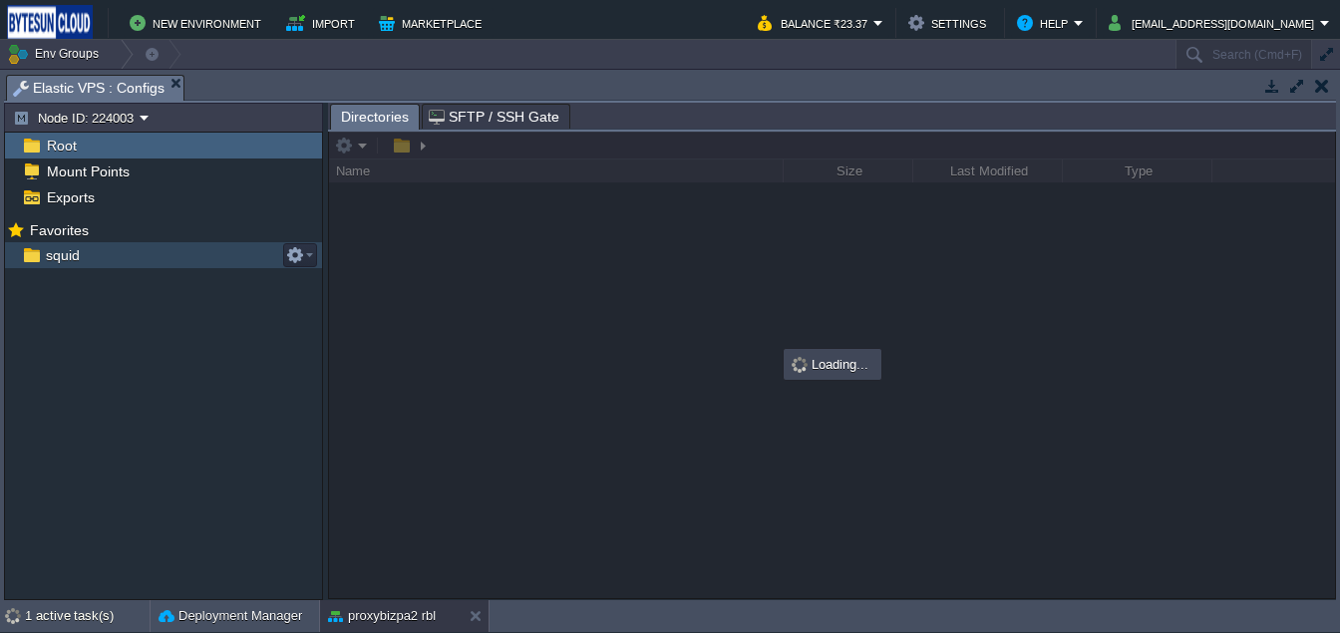
click at [58, 259] on span "squid" at bounding box center [62, 255] width 41 height 18
click at [394, 618] on button "proxybizpa2 rbl" at bounding box center [382, 616] width 108 height 20
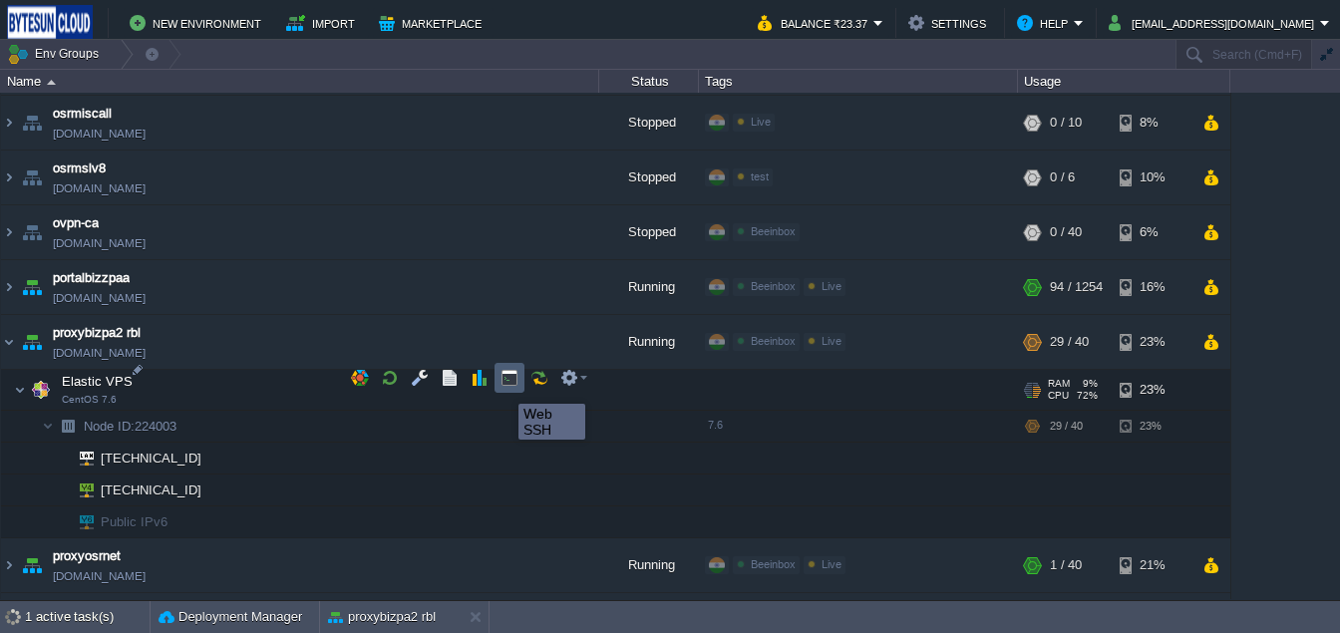
click at [503, 386] on button "button" at bounding box center [509, 378] width 18 height 18
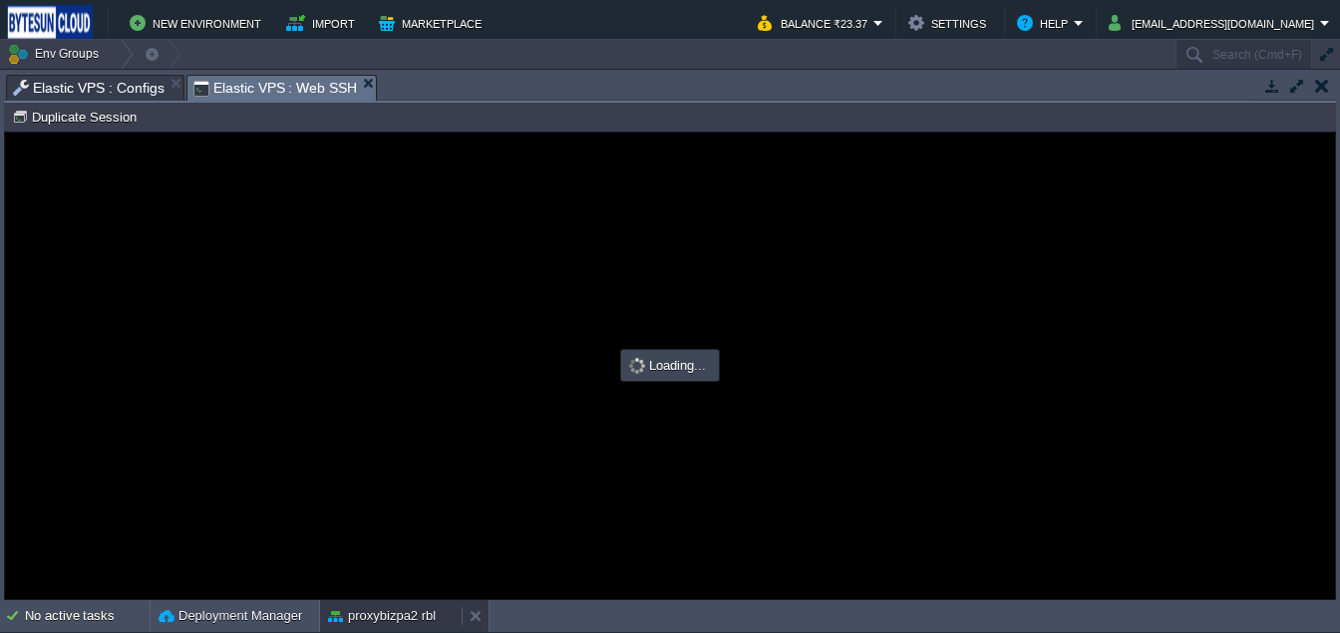
scroll to position [0, 0]
type input "#000000"
click at [103, 92] on span "Elastic VPS : Configs" at bounding box center [89, 88] width 152 height 24
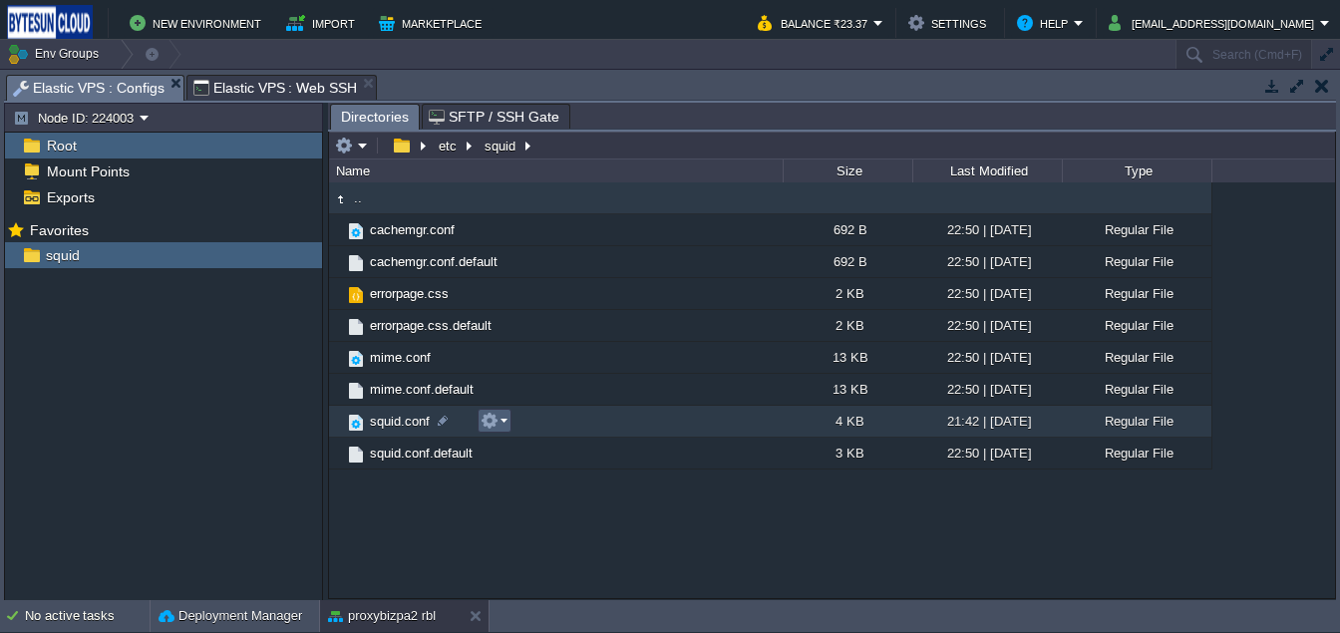
click at [496, 430] on button "button" at bounding box center [489, 421] width 18 height 18
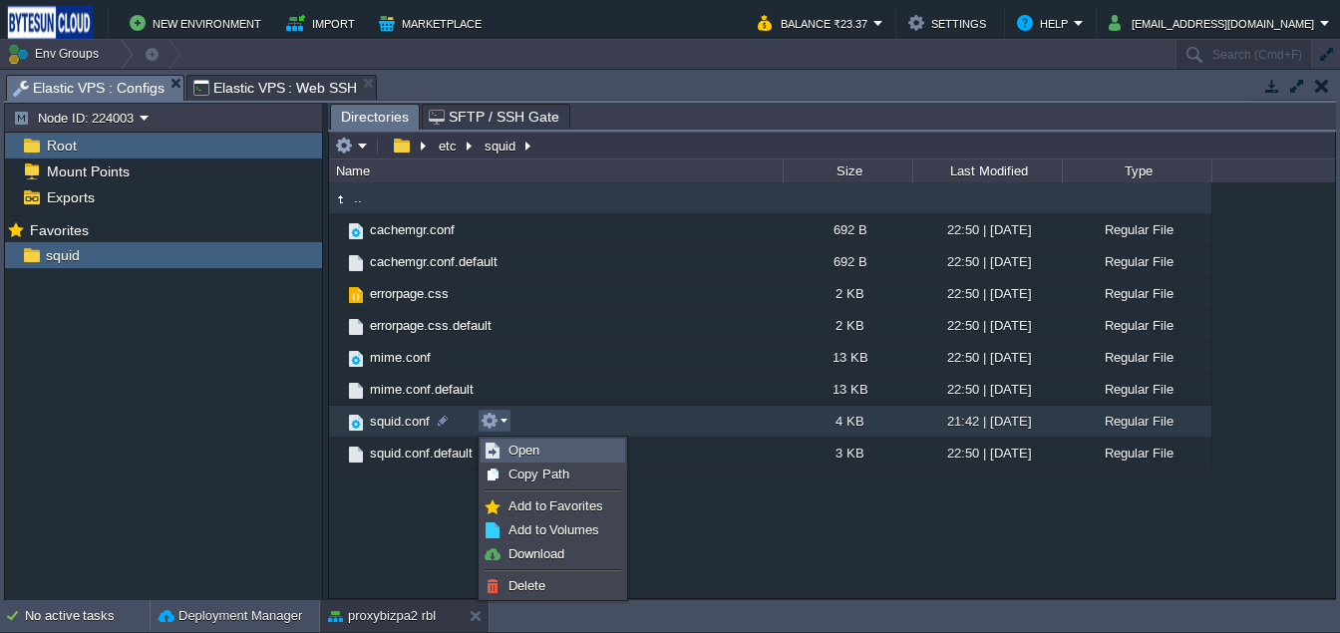
click at [521, 452] on span "Open" at bounding box center [523, 450] width 31 height 15
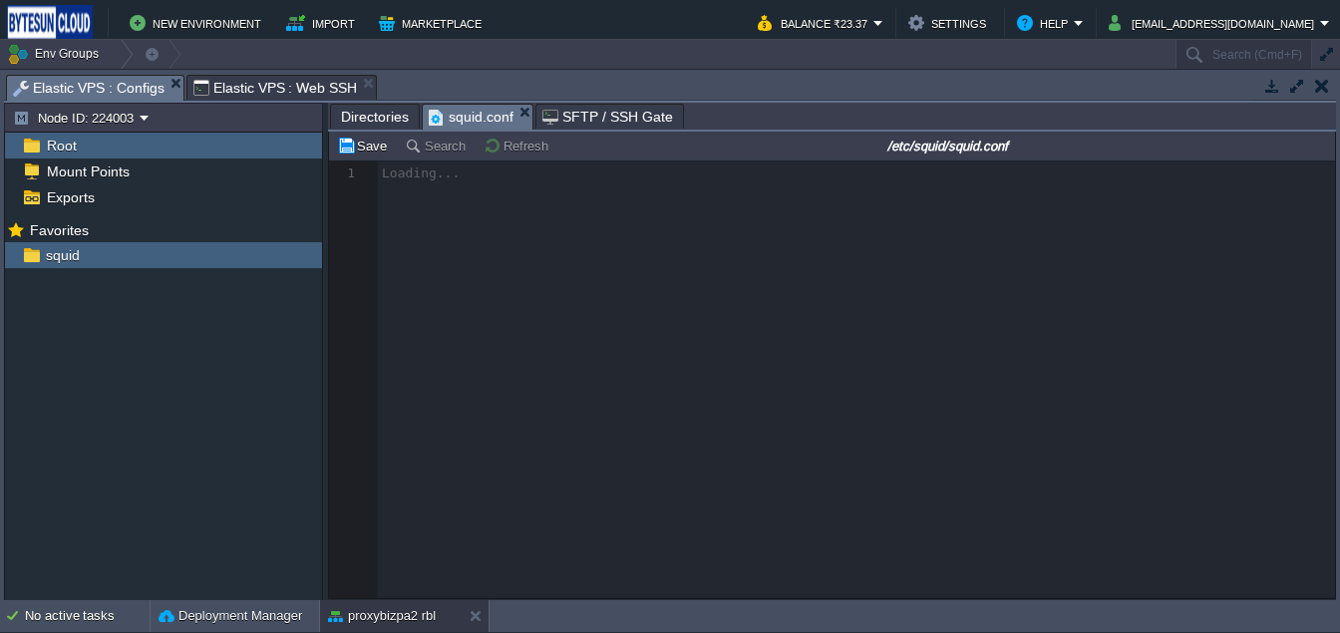
click at [280, 89] on span "Elastic VPS : Web SSH" at bounding box center [275, 88] width 164 height 24
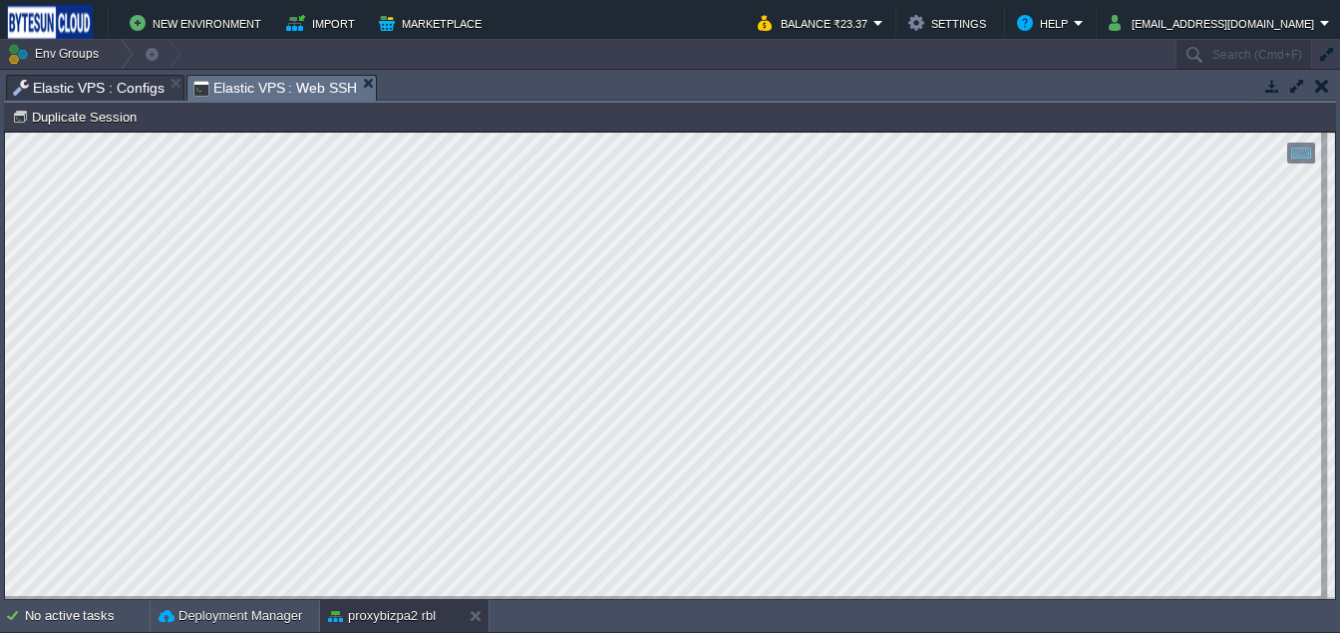
click at [118, 84] on span "Elastic VPS : Configs" at bounding box center [89, 88] width 152 height 24
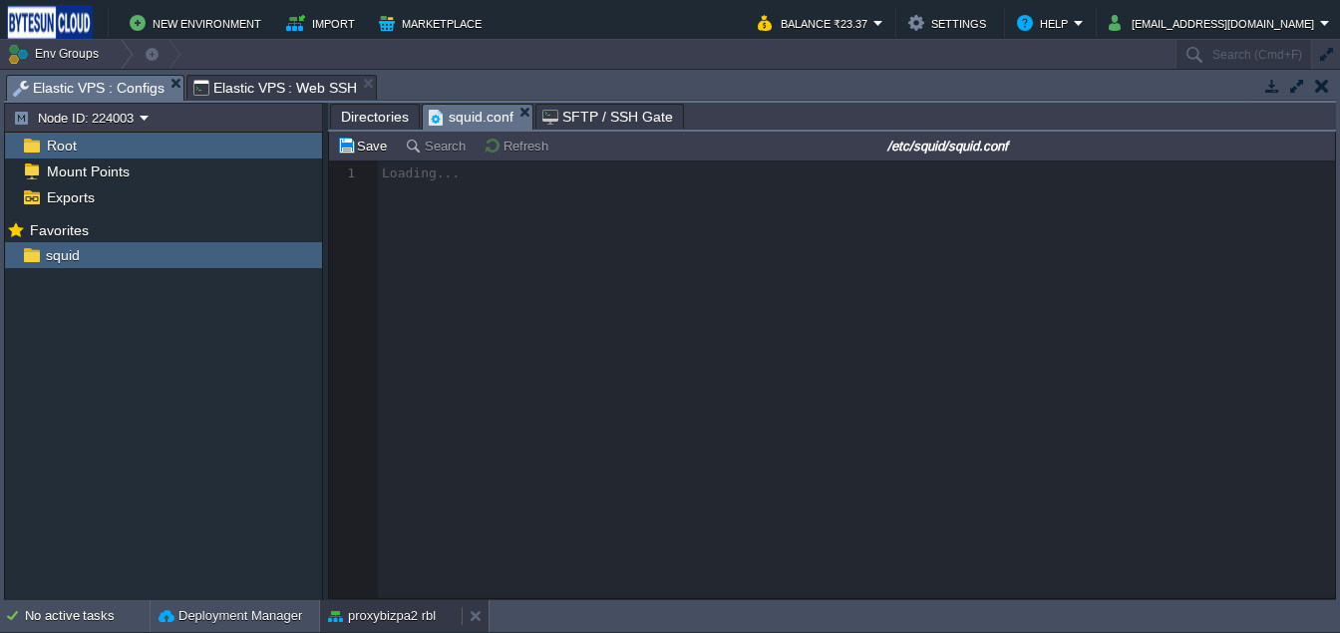
click at [386, 612] on button "proxybizpa2 rbl" at bounding box center [382, 616] width 108 height 20
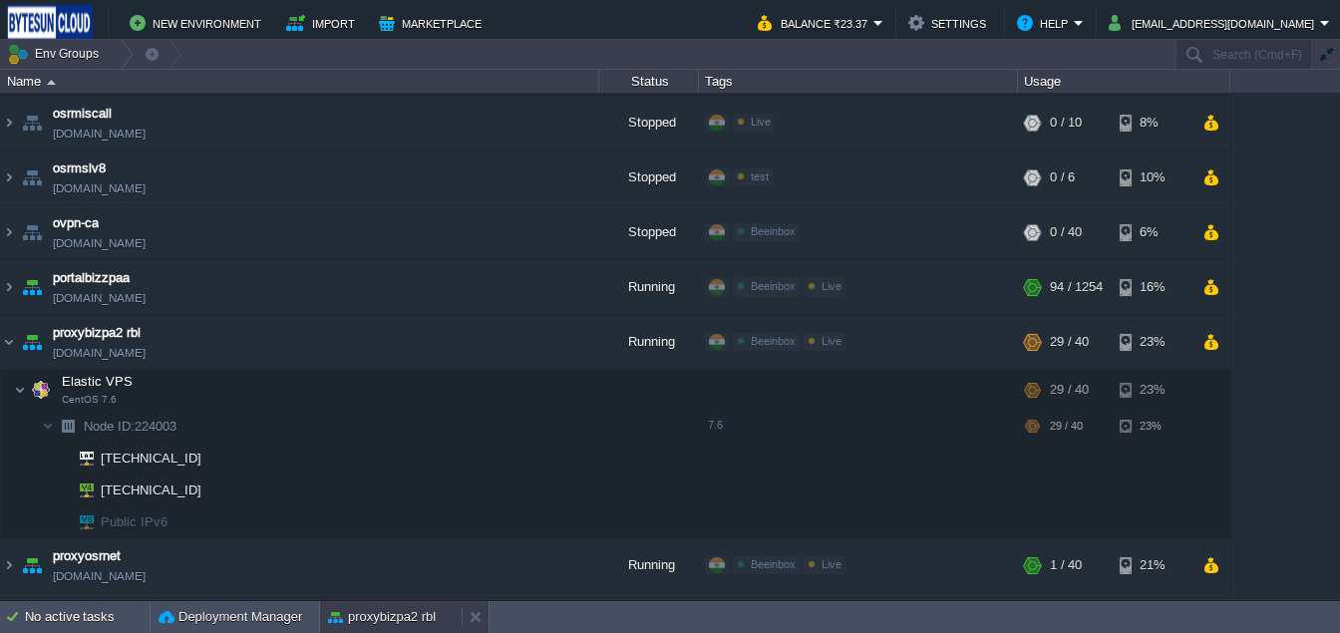
click at [386, 612] on button "proxybizpa2 rbl" at bounding box center [382, 617] width 108 height 20
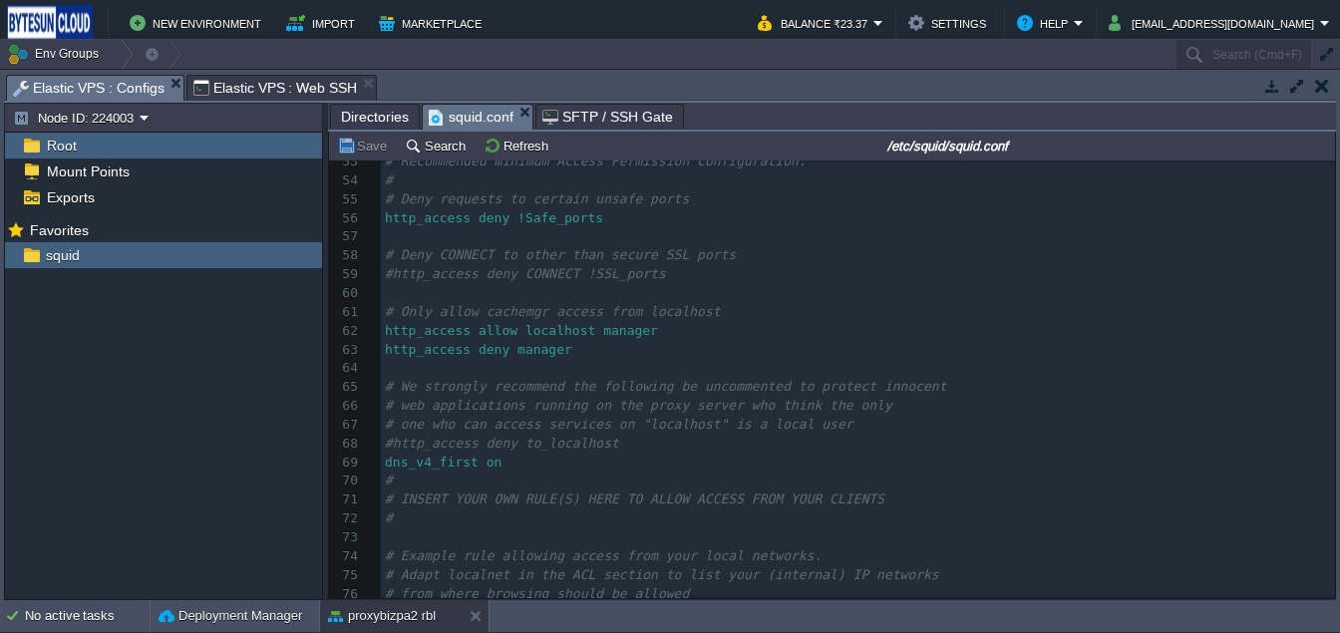
scroll to position [1063, 0]
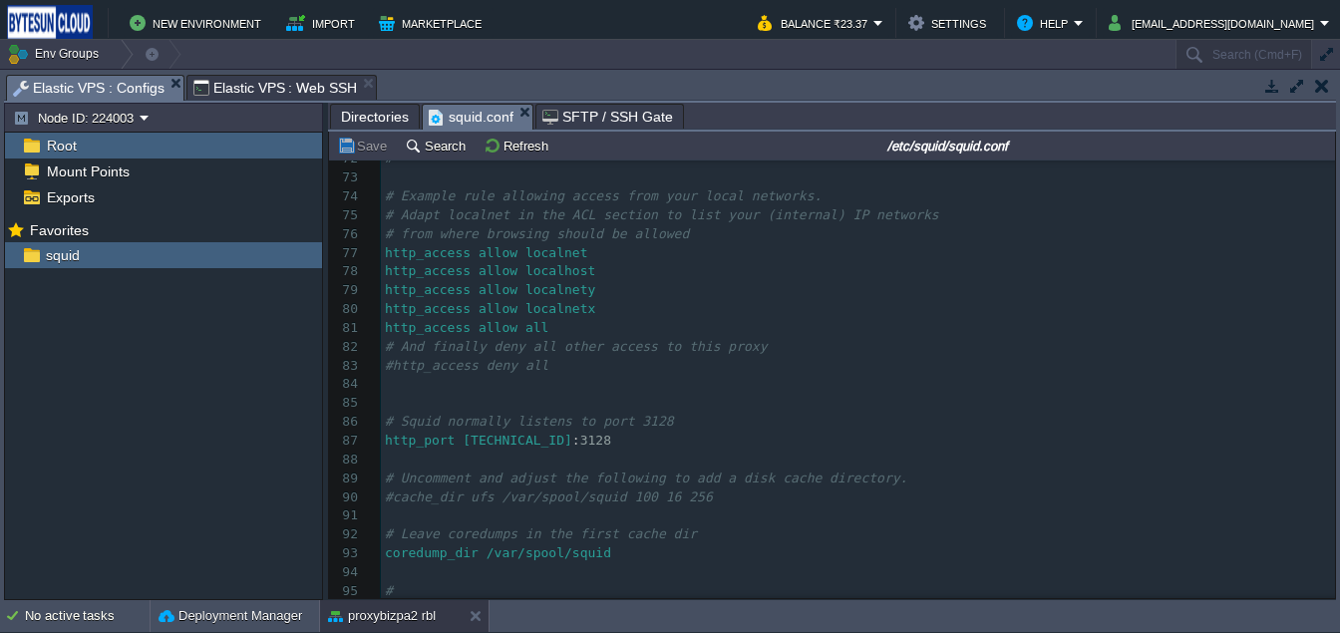
click at [388, 334] on div "101 # 56 http_access deny !Safe_ports 57 ​ 58 # Deny CONNECT to other than secu…" at bounding box center [858, 281] width 954 height 864
type textarea "#"
click at [348, 157] on td "Save" at bounding box center [365, 146] width 62 height 24
click at [271, 87] on span "Elastic VPS : Web SSH" at bounding box center [275, 88] width 164 height 24
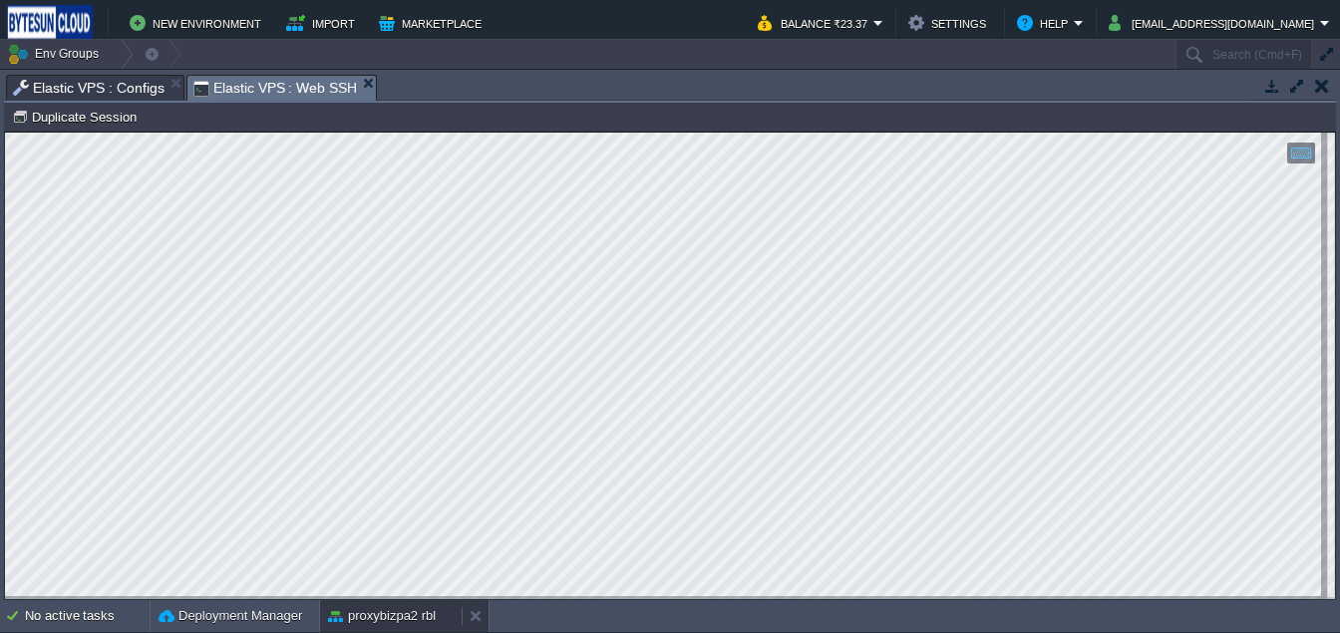
click at [352, 612] on button "proxybizpa2 rbl" at bounding box center [382, 616] width 108 height 20
